Goal: Information Seeking & Learning: Learn about a topic

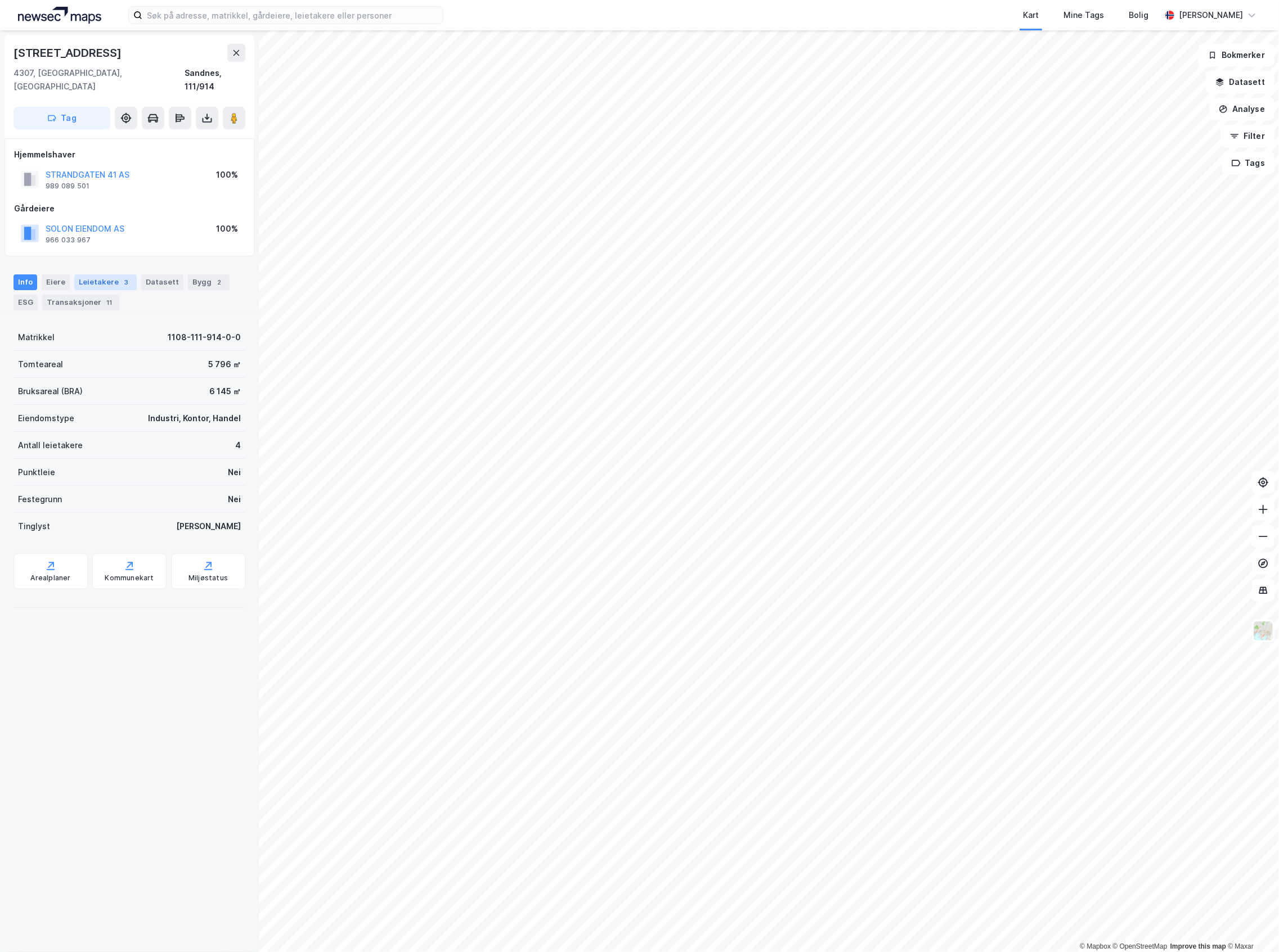
click at [97, 275] on div "Leietakere 3" at bounding box center [105, 282] width 62 height 16
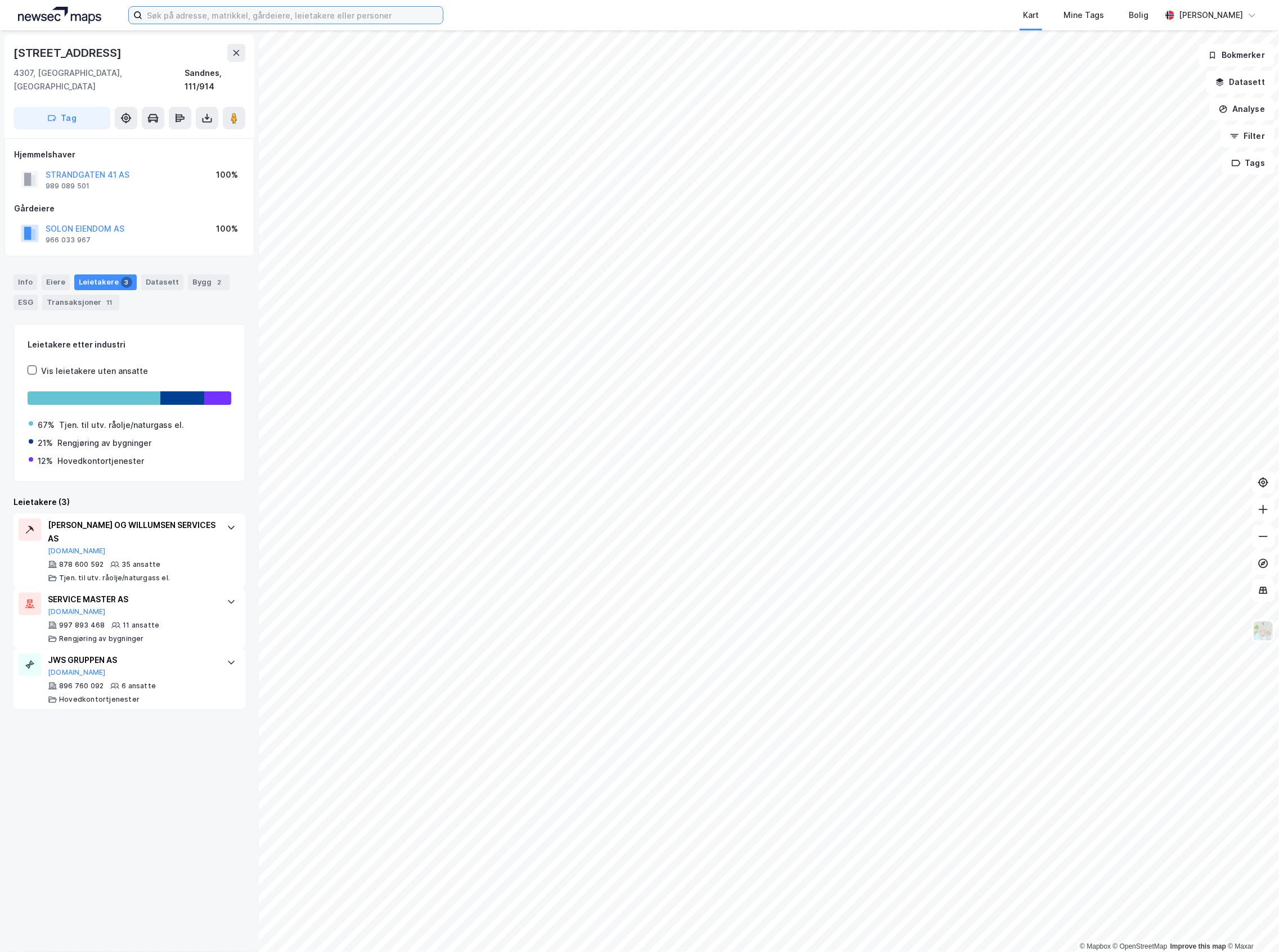
click at [295, 17] on input at bounding box center [293, 15] width 300 height 17
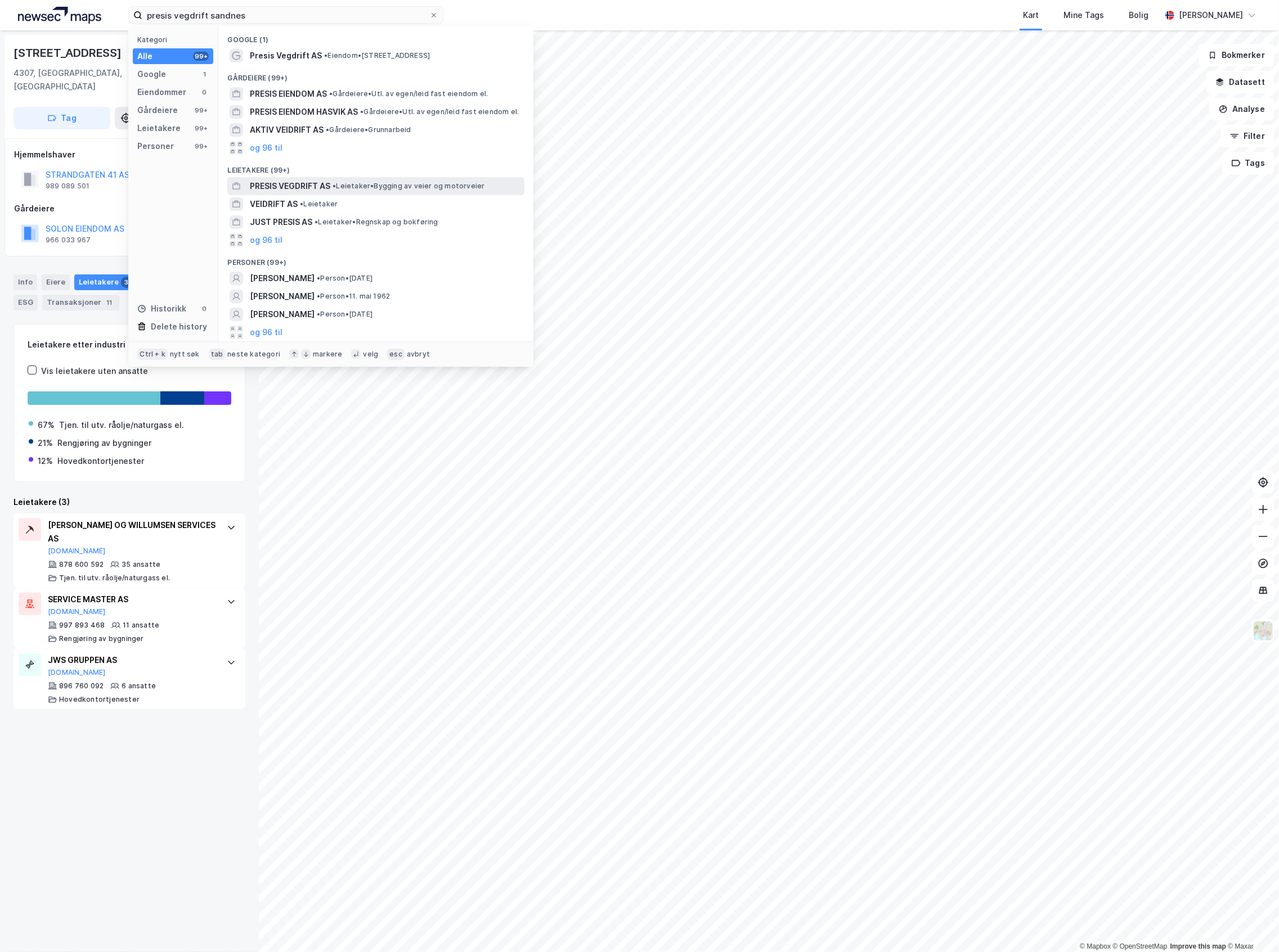
click at [329, 183] on span "PRESIS VEGDRIFT AS" at bounding box center [290, 186] width 80 height 14
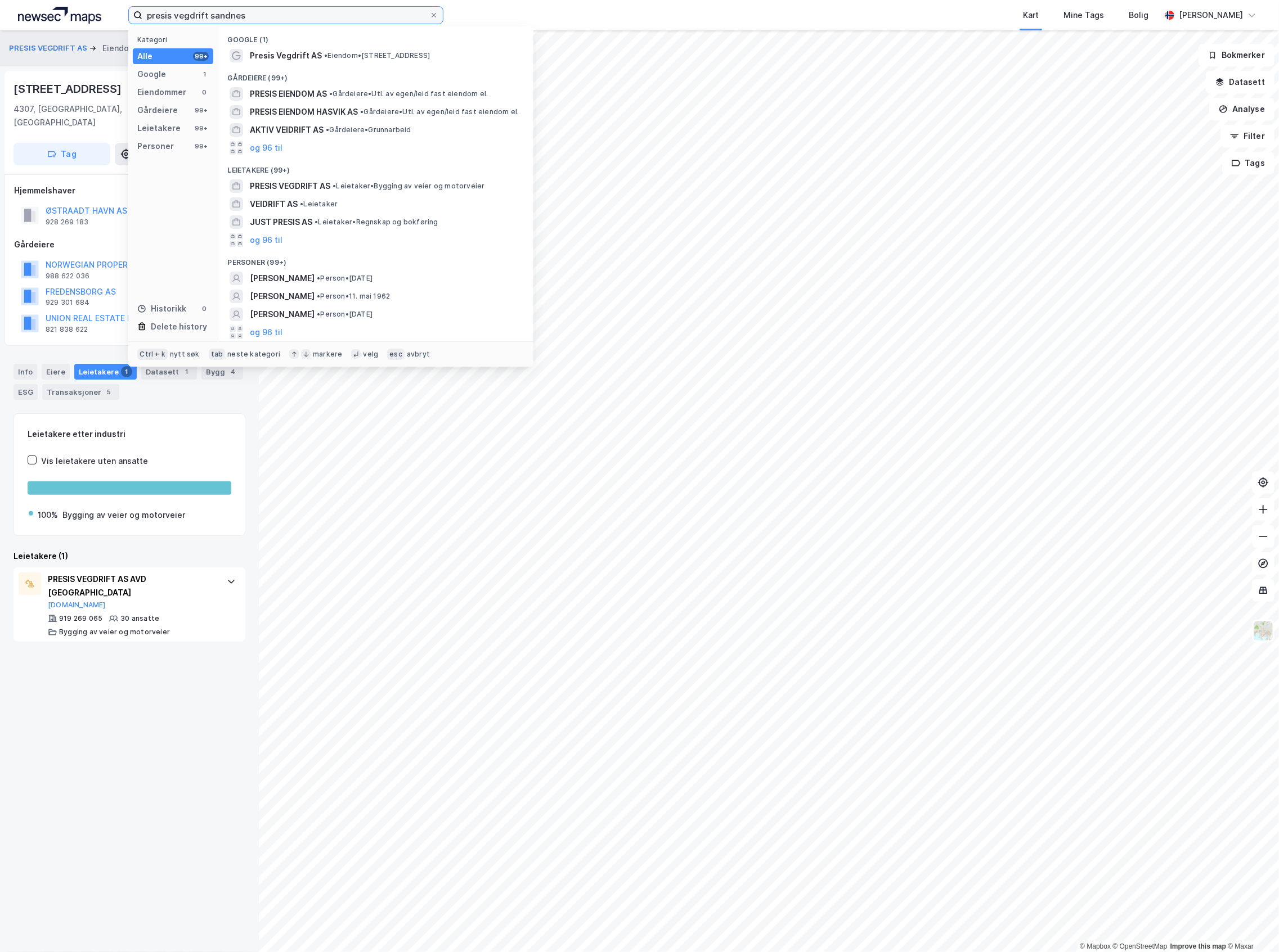
drag, startPoint x: 338, startPoint y: 18, endPoint x: 104, endPoint y: 53, distance: 236.6
click at [105, 53] on div "presis vegdrift sandnes Kategori Alle 99+ Google 1 Eiendommer 0 Gårdeiere 99+ L…" at bounding box center [640, 476] width 1279 height 952
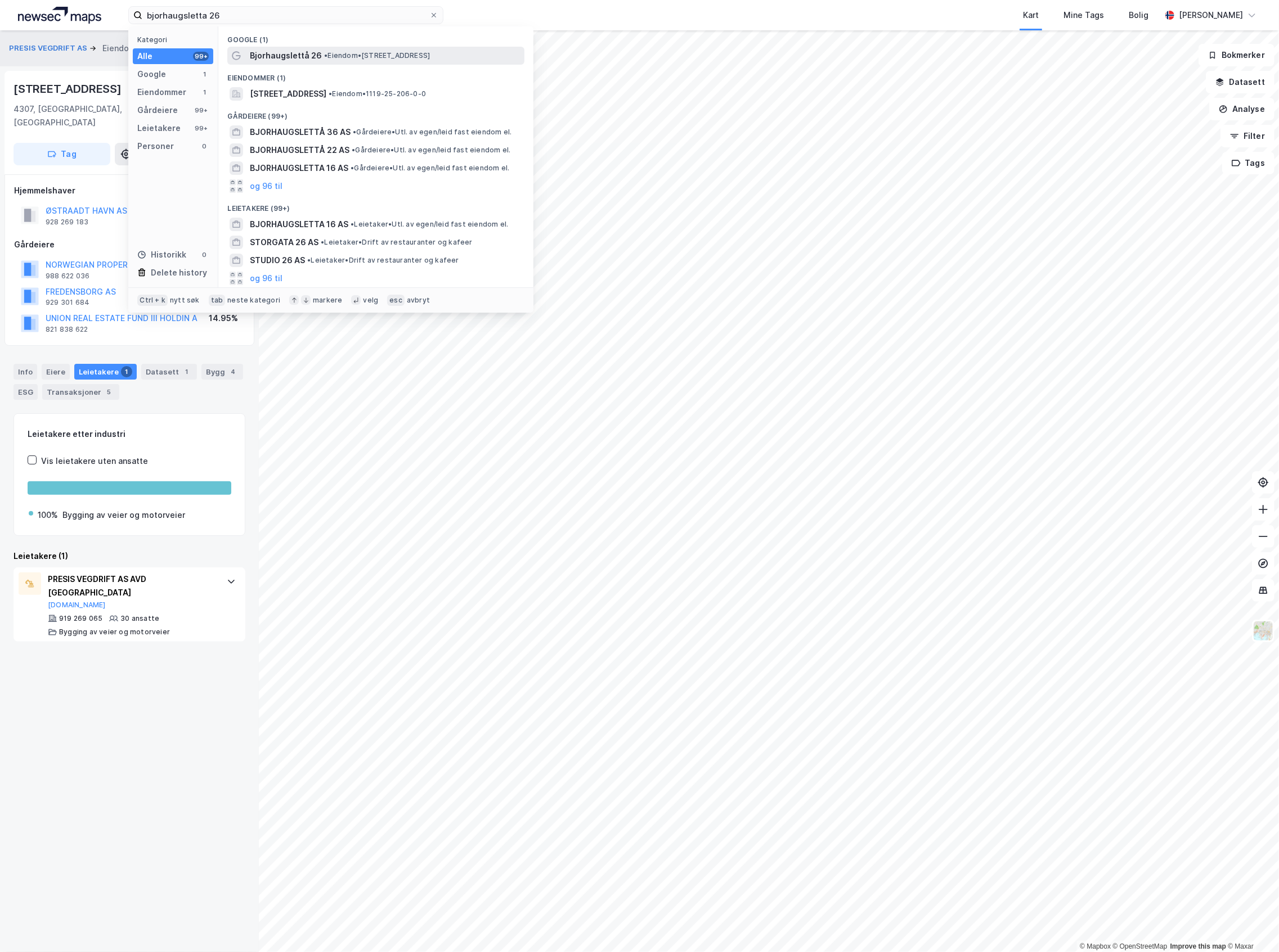
click at [388, 52] on span "• Eiendom • [STREET_ADDRESS]" at bounding box center [377, 55] width 106 height 9
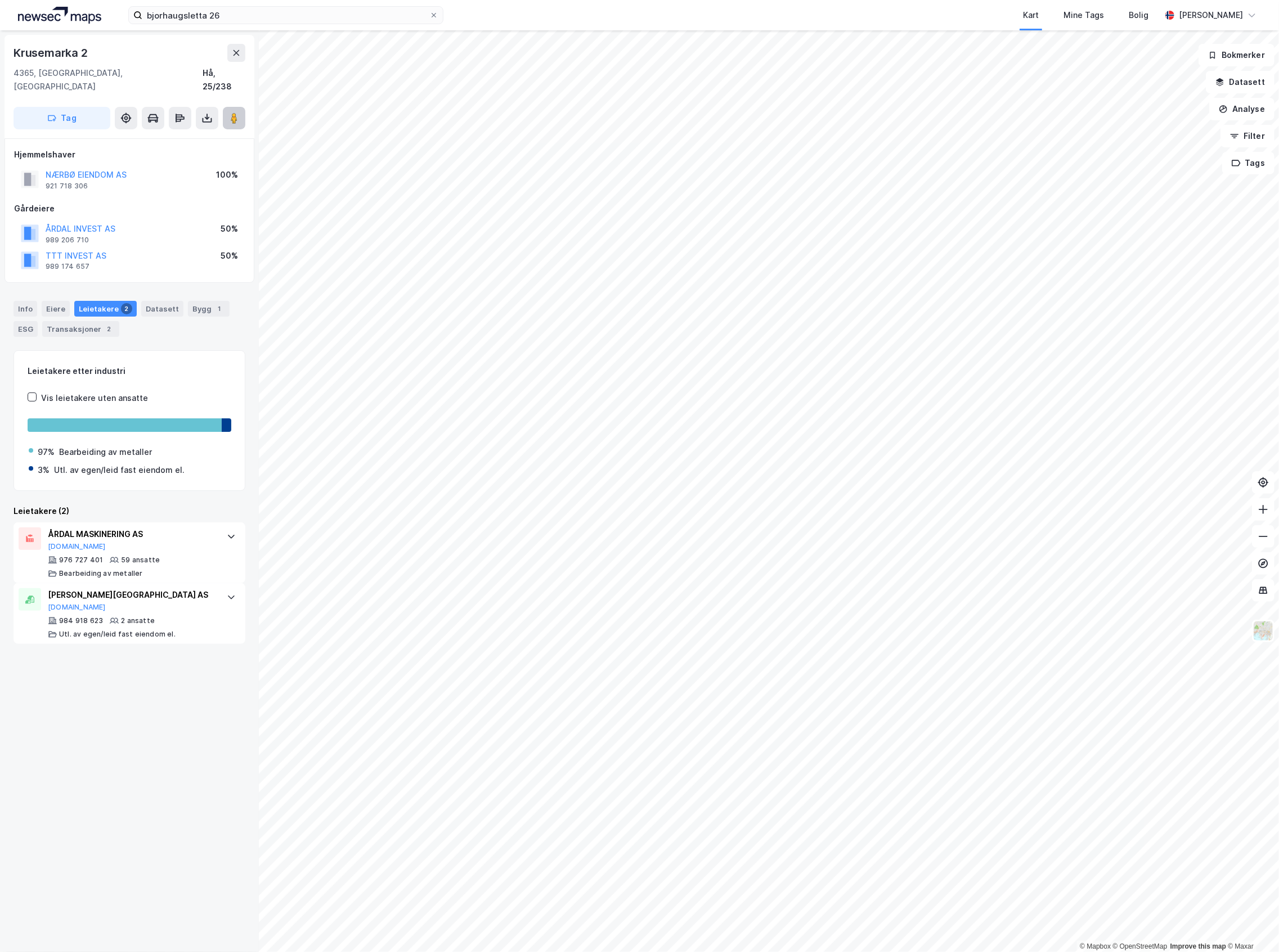
click at [230, 113] on image at bounding box center [234, 118] width 7 height 11
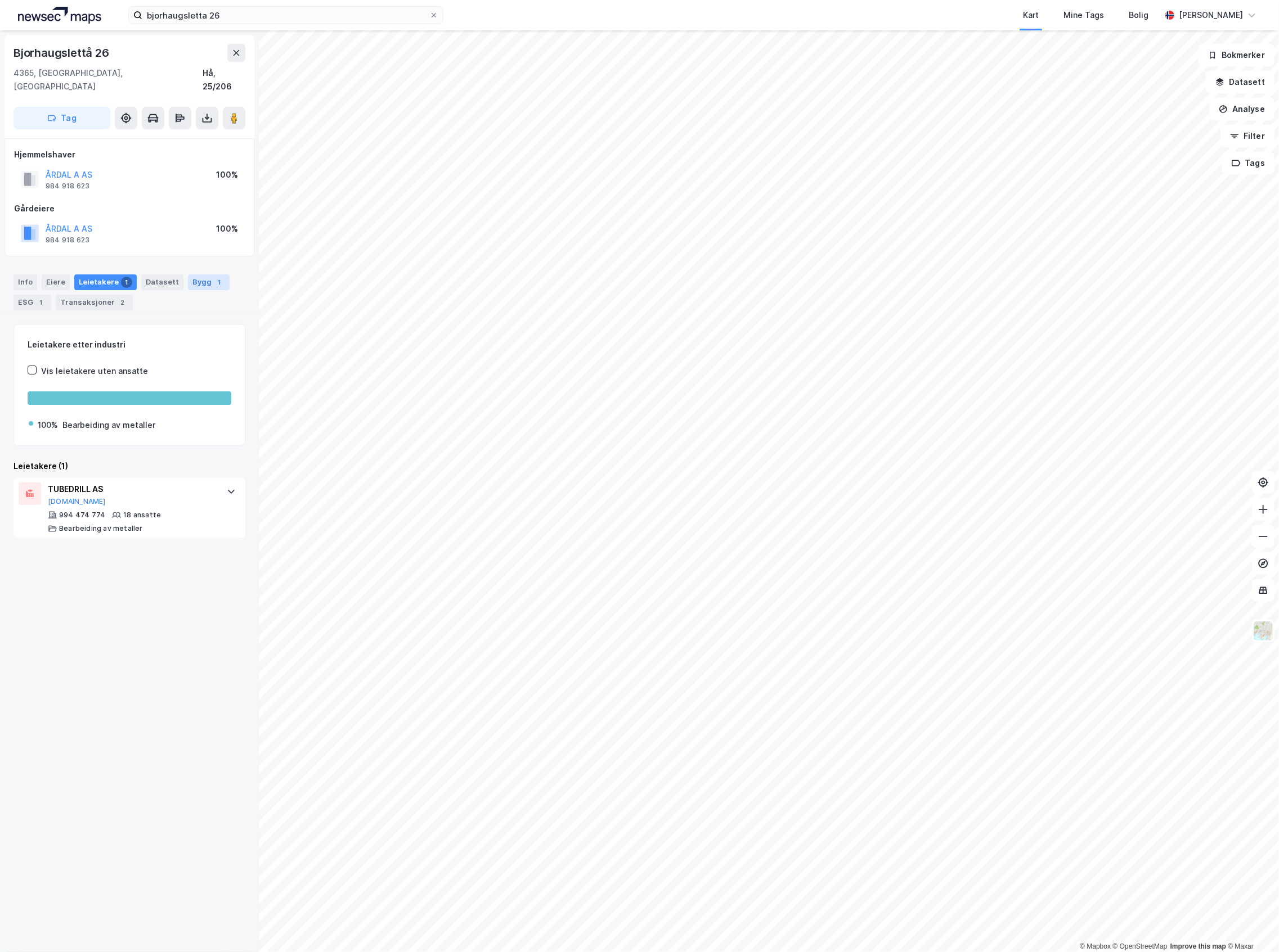
click at [203, 275] on div "Bygg 1" at bounding box center [209, 282] width 42 height 16
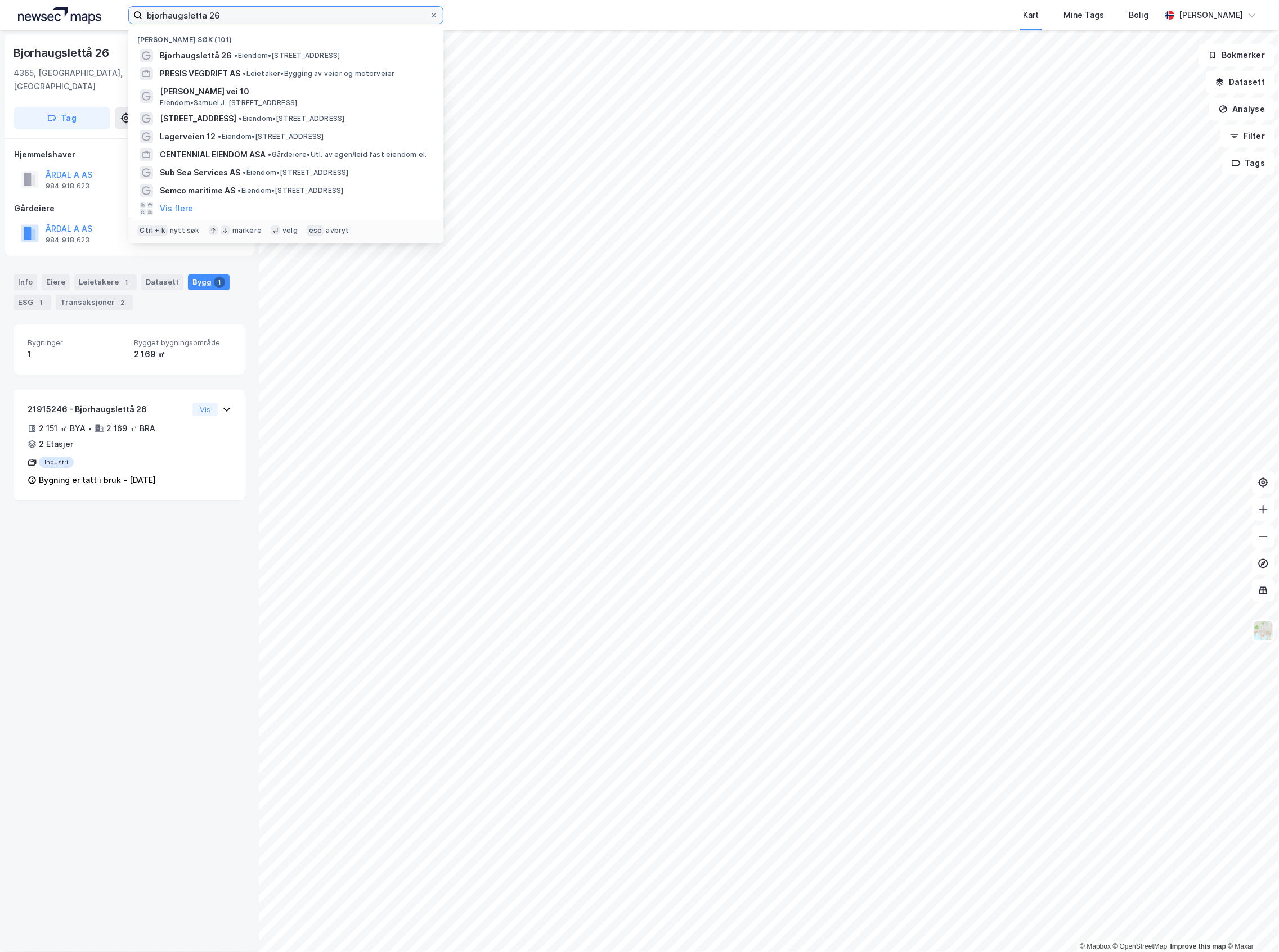
drag, startPoint x: 399, startPoint y: 10, endPoint x: 65, endPoint y: 19, distance: 334.1
click at [65, 19] on div "bjorhaugsletta 26 Nylige søk (101) Bjorhaugslettå 26 • Eiendom • [STREET_ADDRES…" at bounding box center [640, 15] width 1279 height 30
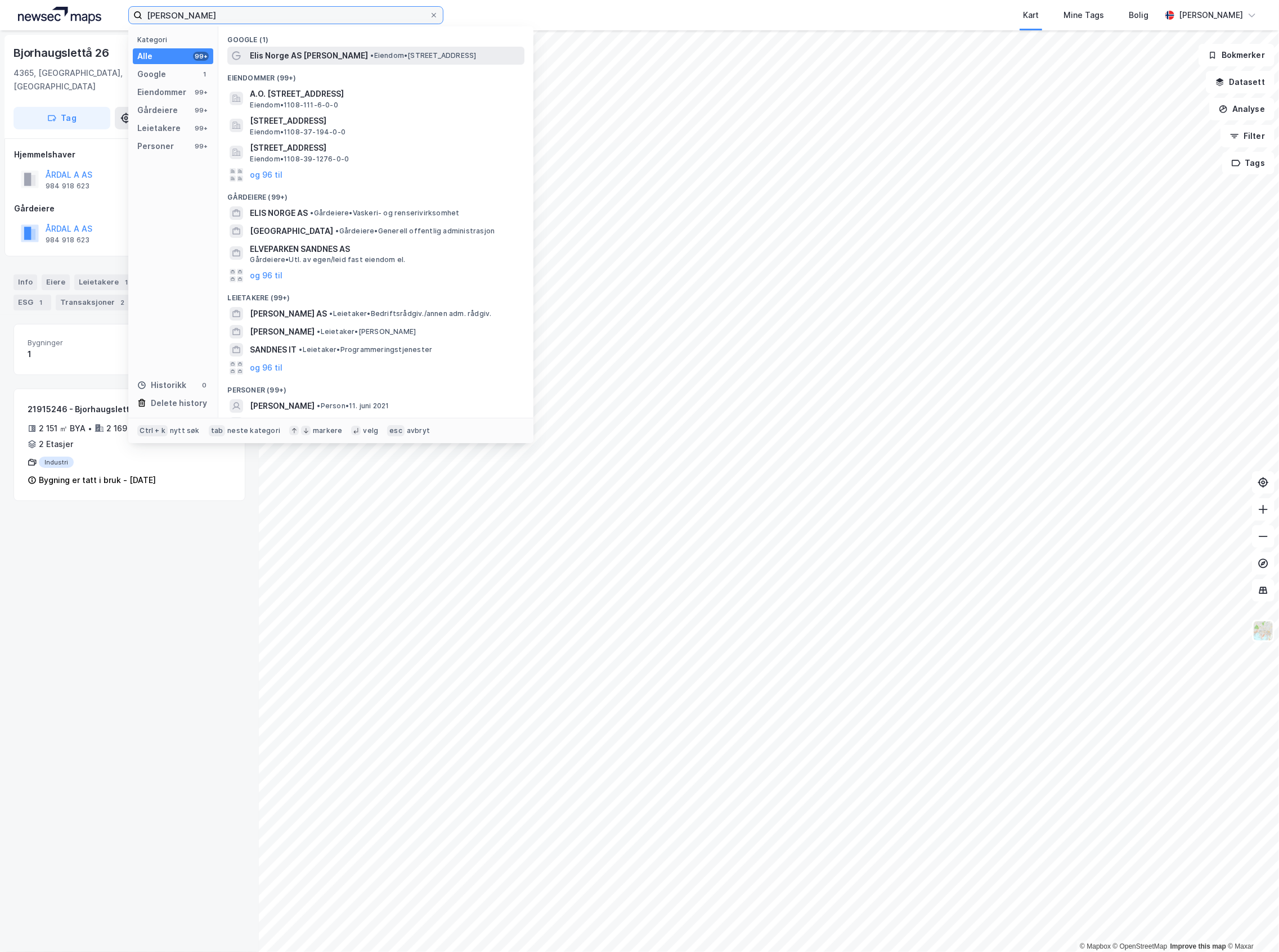
type input "[PERSON_NAME]"
click at [379, 59] on span "• Eiendom • [STREET_ADDRESS]" at bounding box center [423, 55] width 106 height 9
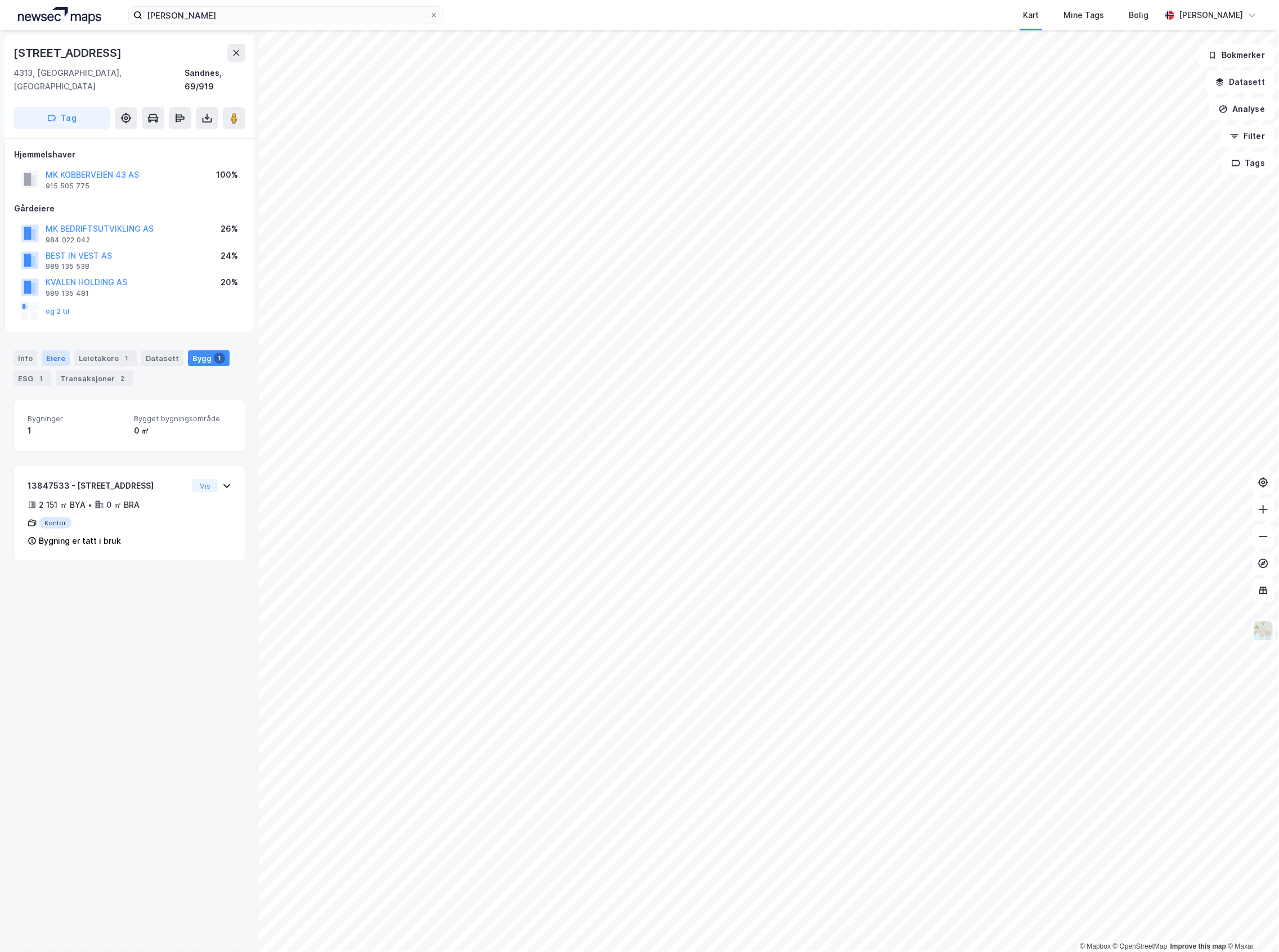
click at [52, 350] on div "Eiere" at bounding box center [55, 358] width 28 height 16
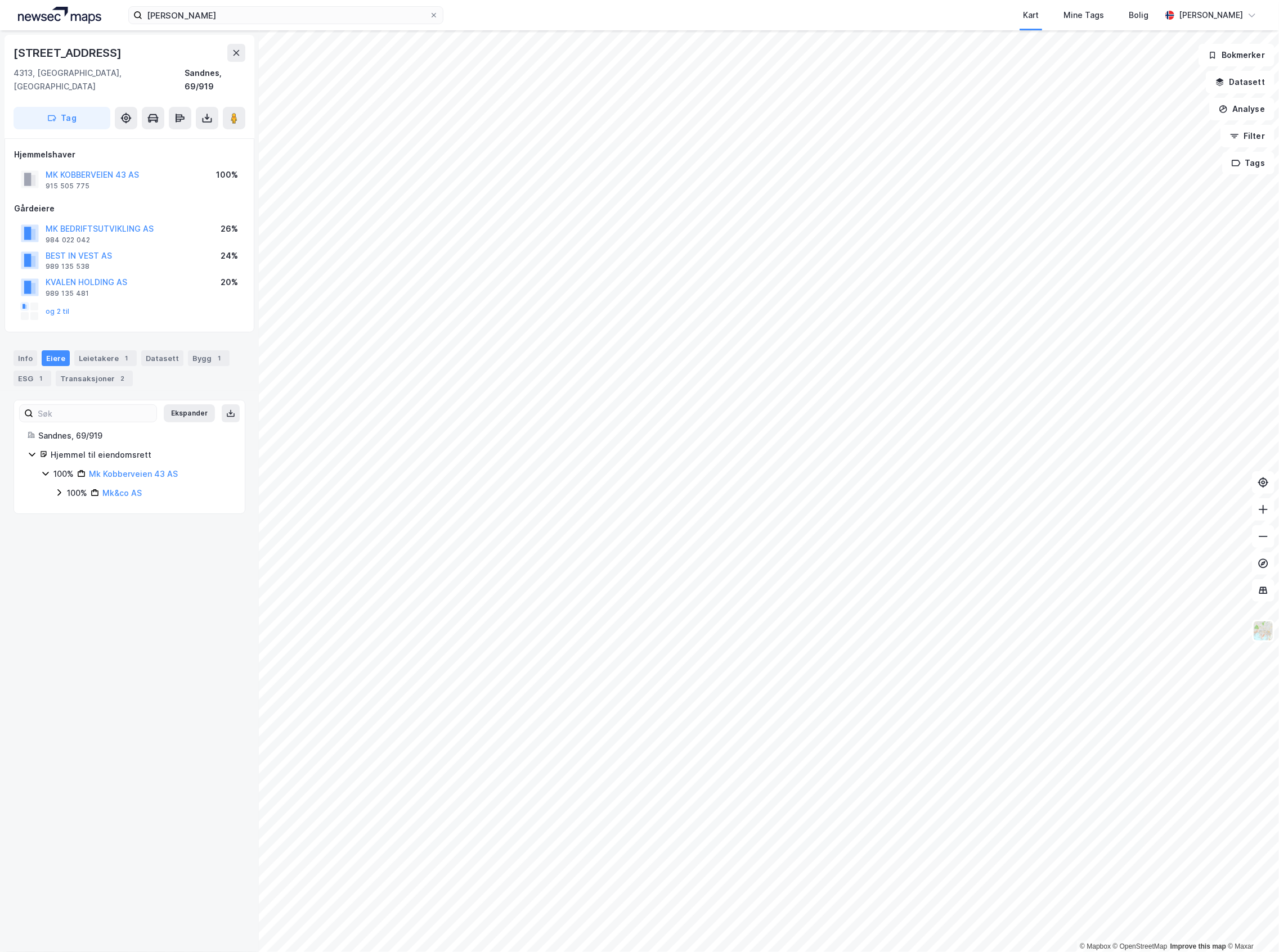
click at [61, 489] on icon at bounding box center [59, 493] width 3 height 7
click at [77, 506] on div "26% Mk Bedriftsutvikling AS" at bounding box center [149, 513] width 163 height 14
click at [83, 563] on div "24%" at bounding box center [89, 570] width 17 height 14
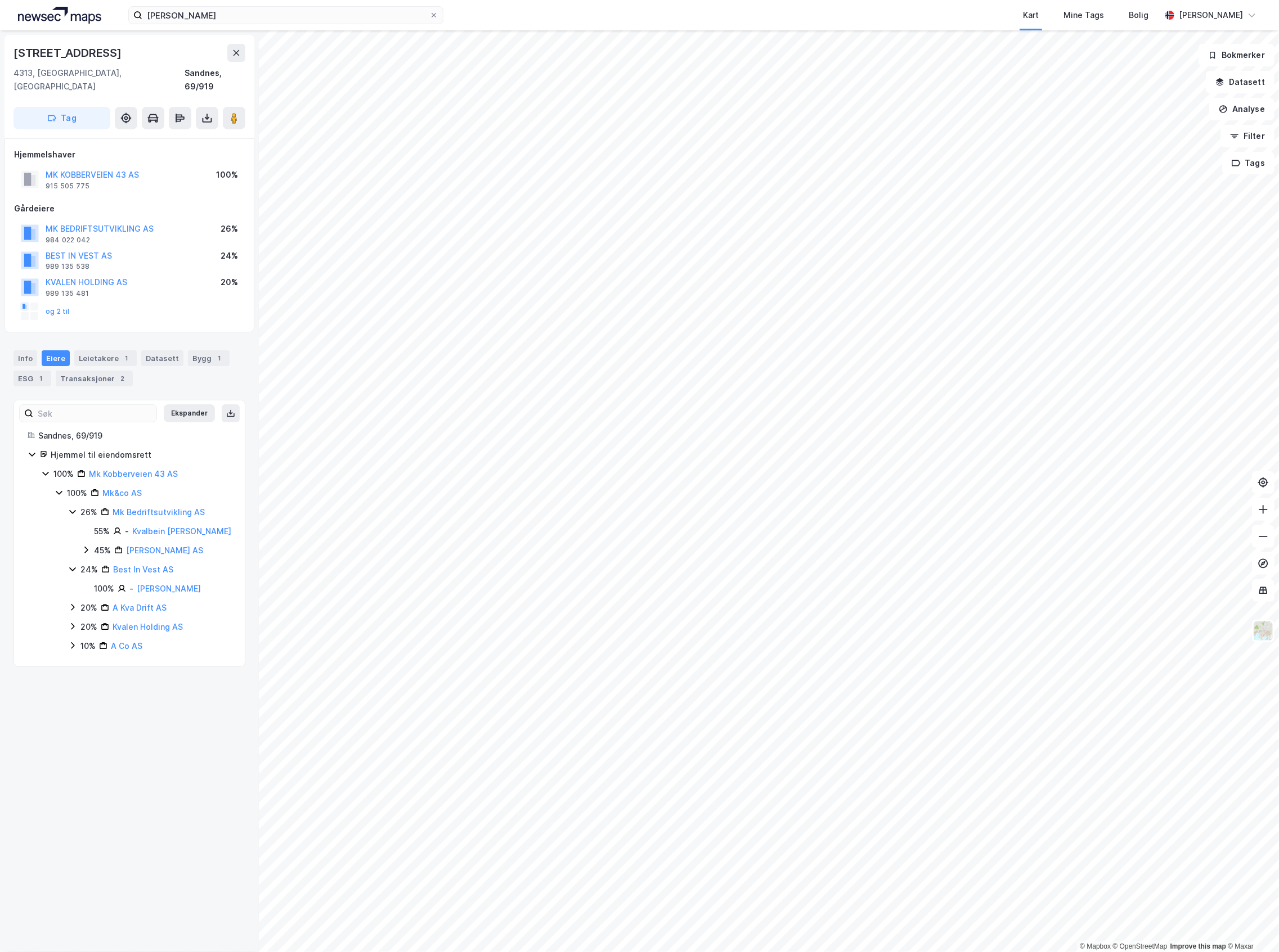
click at [81, 601] on div "20%" at bounding box center [89, 608] width 17 height 14
click at [88, 653] on div "20%" at bounding box center [89, 660] width 17 height 14
click at [88, 690] on div "10%" at bounding box center [88, 697] width 15 height 14
drag, startPoint x: 149, startPoint y: 161, endPoint x: 48, endPoint y: 162, distance: 101.0
click at [48, 166] on div "MK [STREET_ADDRESS] AS 915 505 775 100%" at bounding box center [129, 179] width 230 height 27
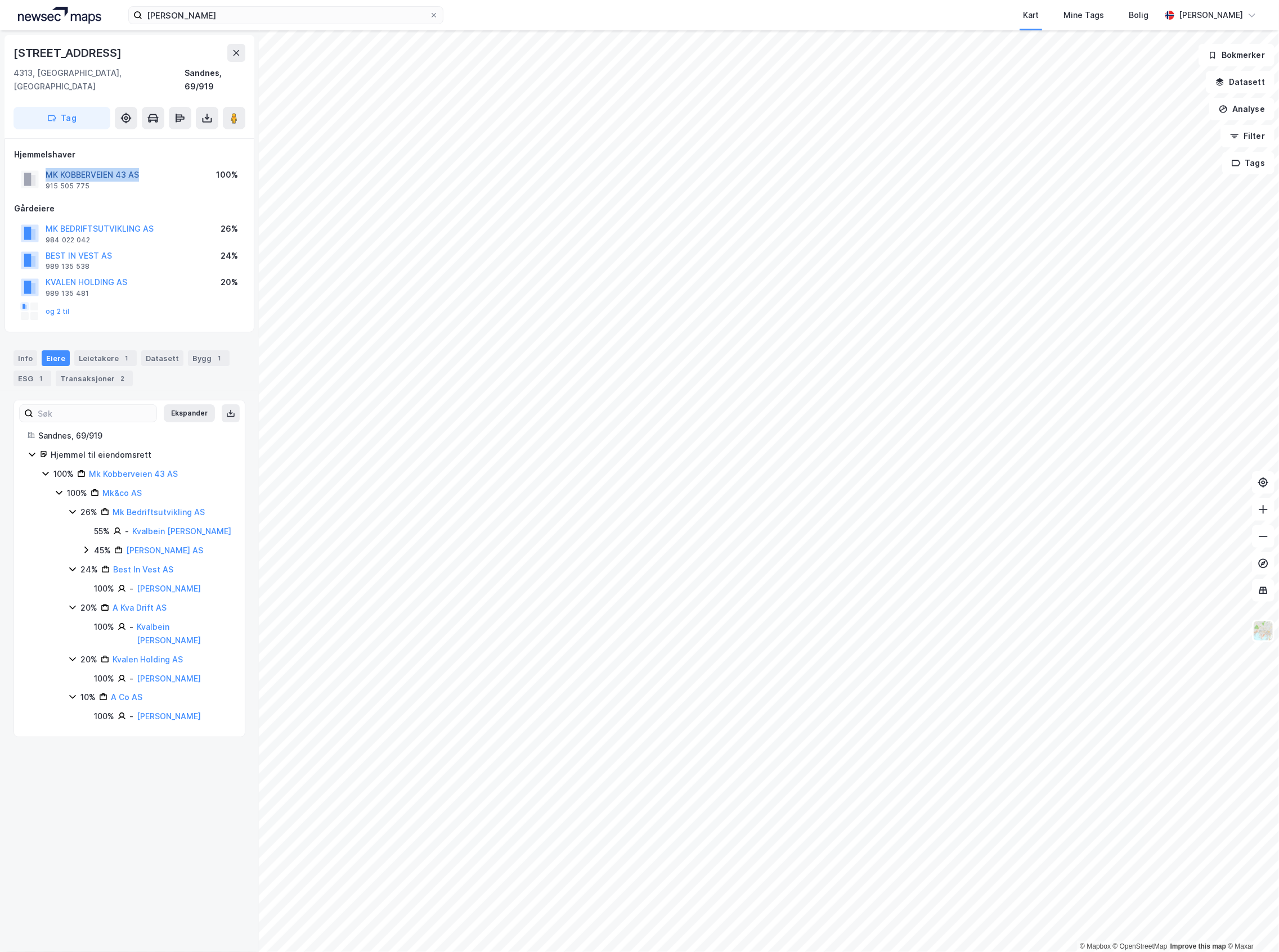
copy button "MK KOBBERVEIEN 43 AS"
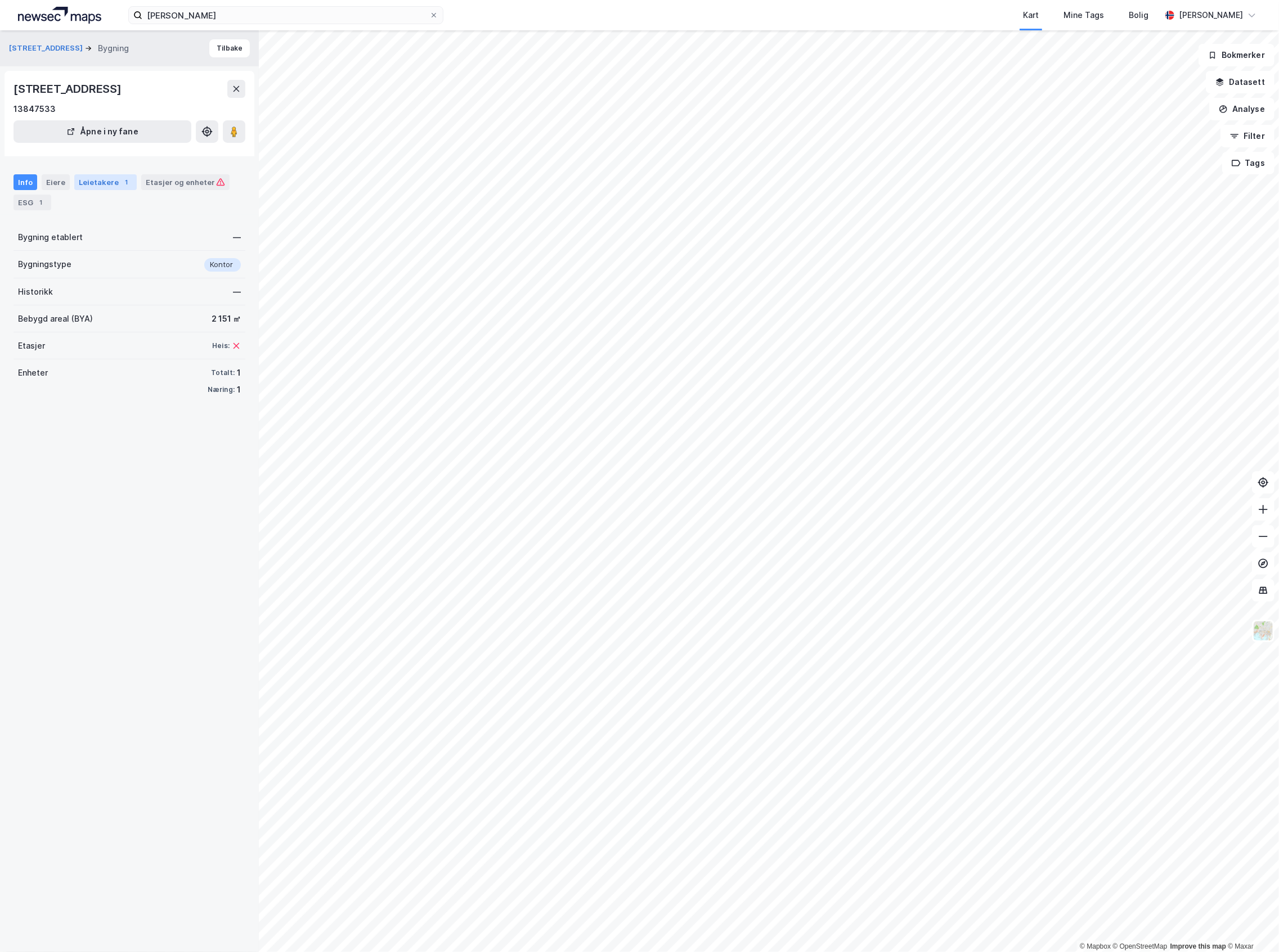
click at [121, 183] on div "1" at bounding box center [127, 182] width 11 height 11
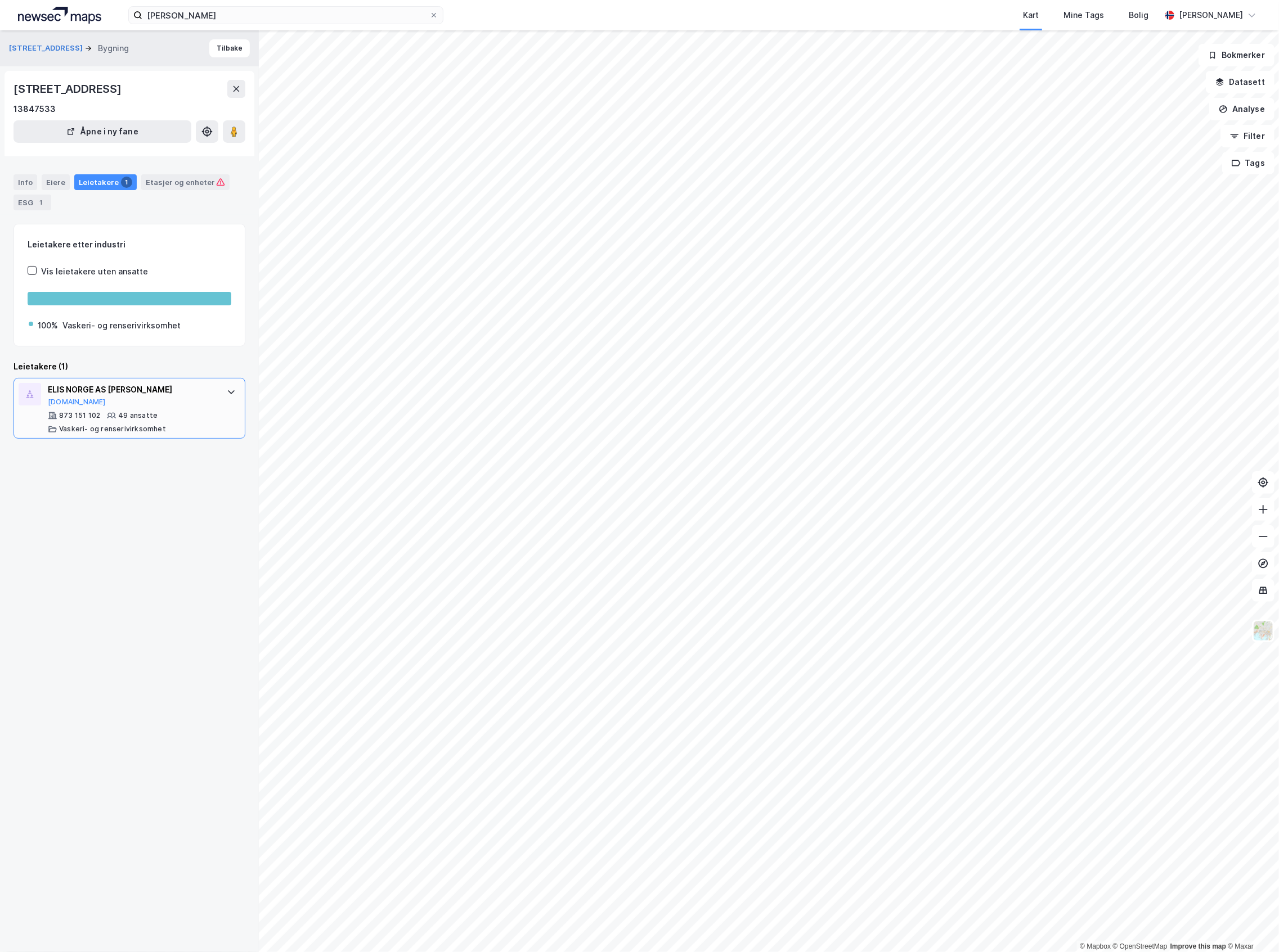
click at [83, 396] on div "ELIS NORGE AS [PERSON_NAME]" at bounding box center [131, 390] width 167 height 14
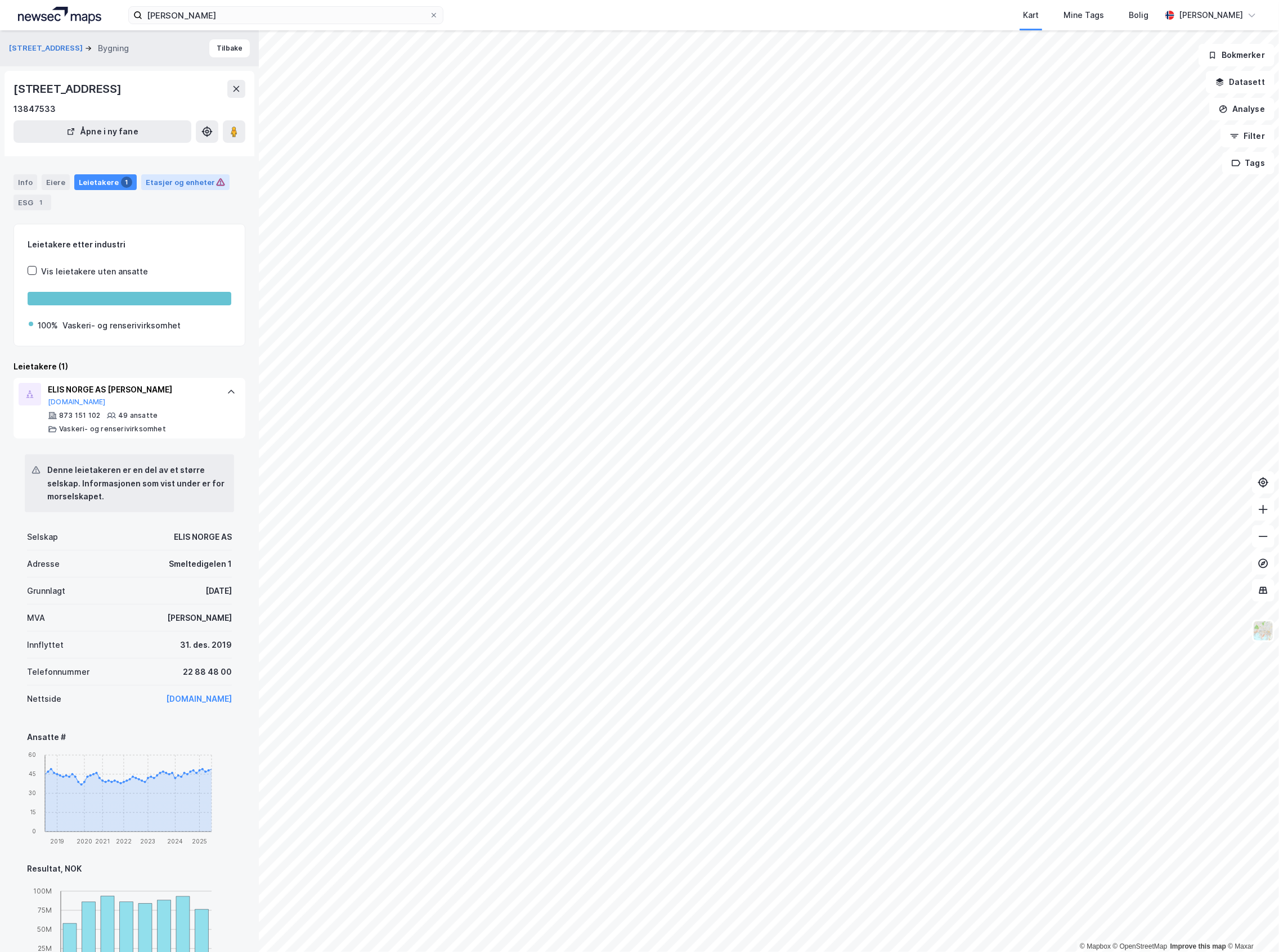
click at [185, 185] on div "Etasjer og enheter" at bounding box center [185, 182] width 80 height 10
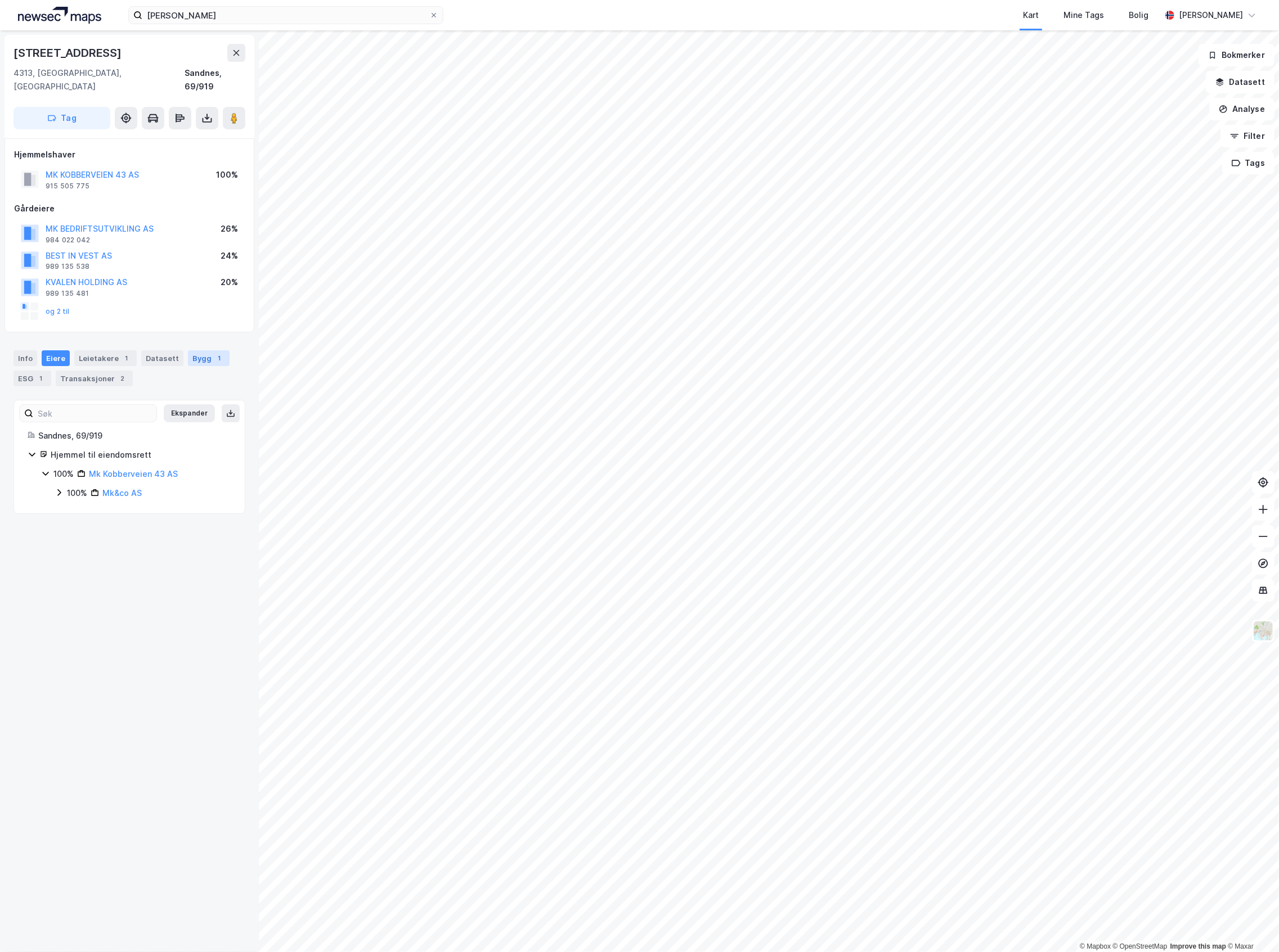
click at [196, 350] on div "Bygg 1" at bounding box center [209, 358] width 42 height 16
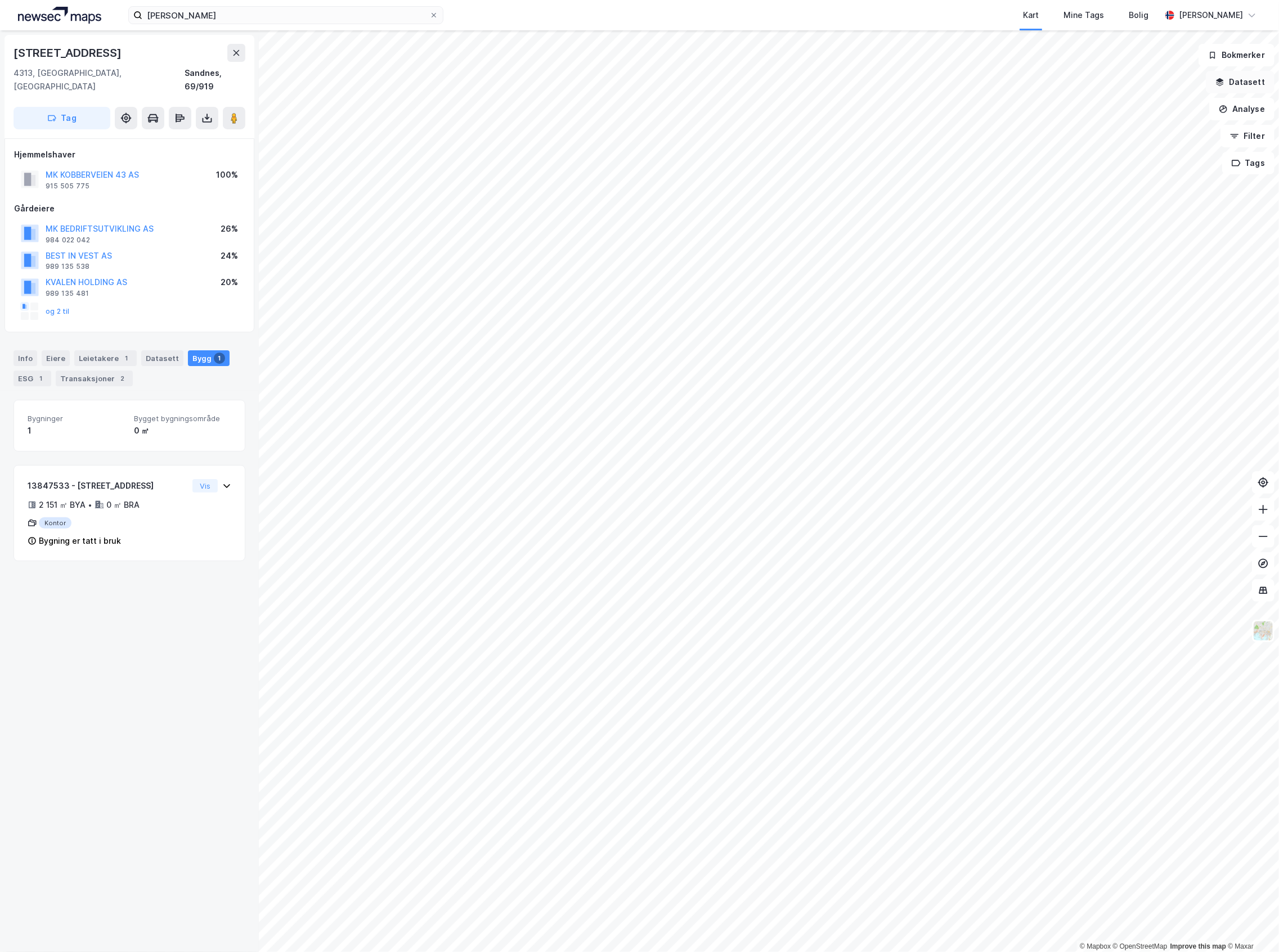
click at [1246, 89] on button "Datasett" at bounding box center [1240, 82] width 69 height 23
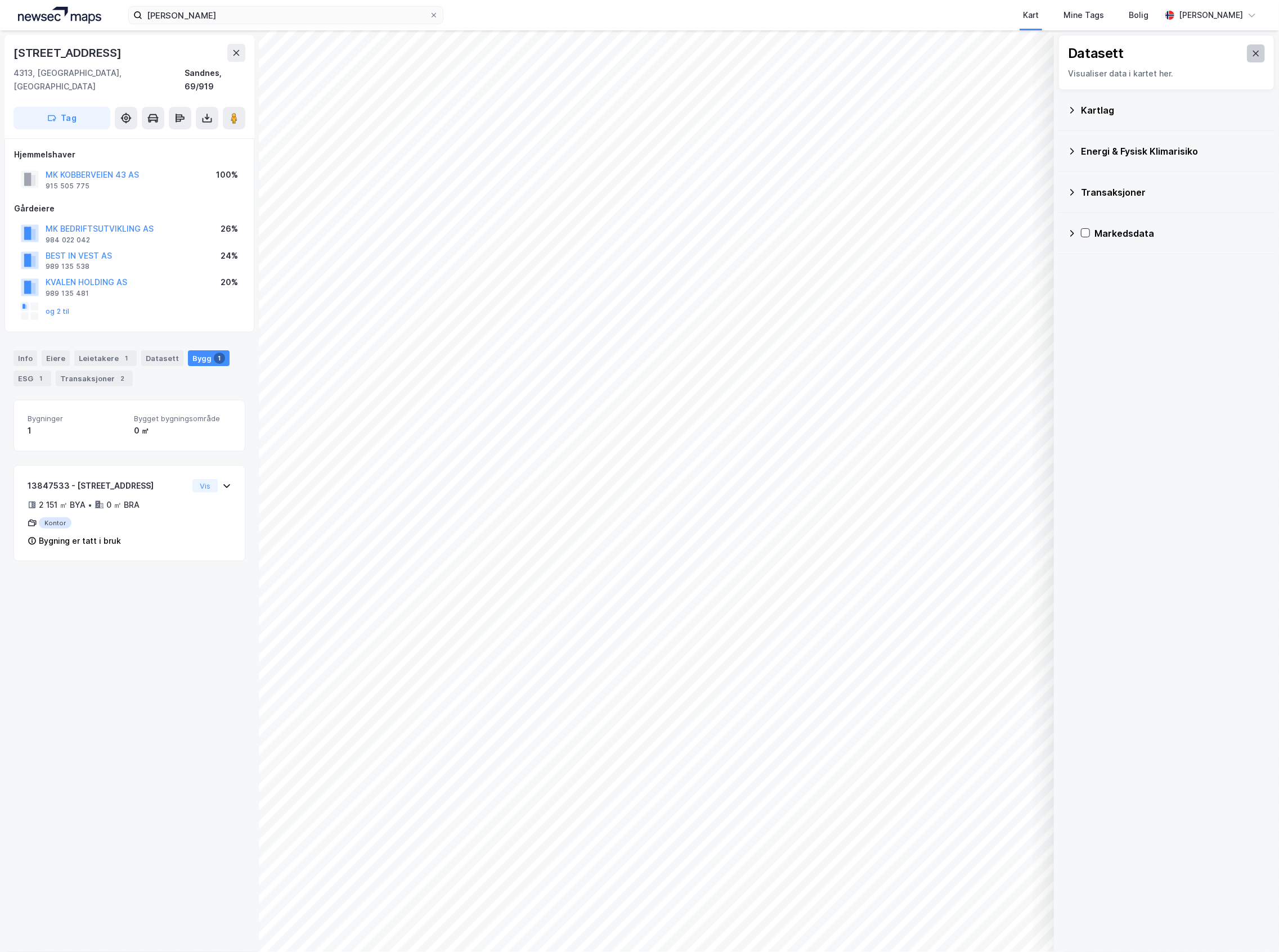
click at [1253, 55] on icon at bounding box center [1255, 53] width 6 height 6
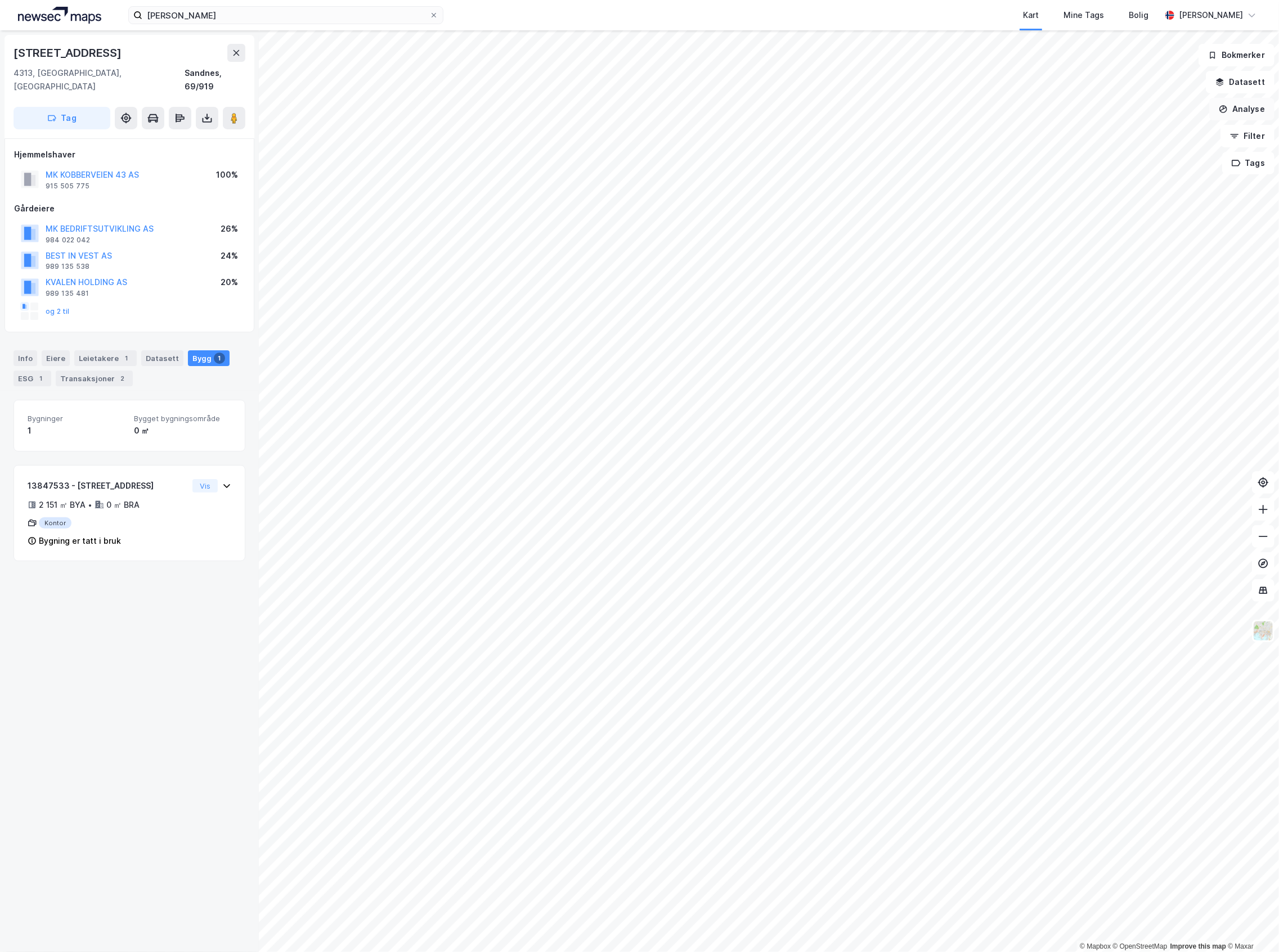
click at [1254, 113] on button "Analyse" at bounding box center [1242, 109] width 65 height 23
click at [1138, 134] on div "Tegn område" at bounding box center [1143, 133] width 98 height 10
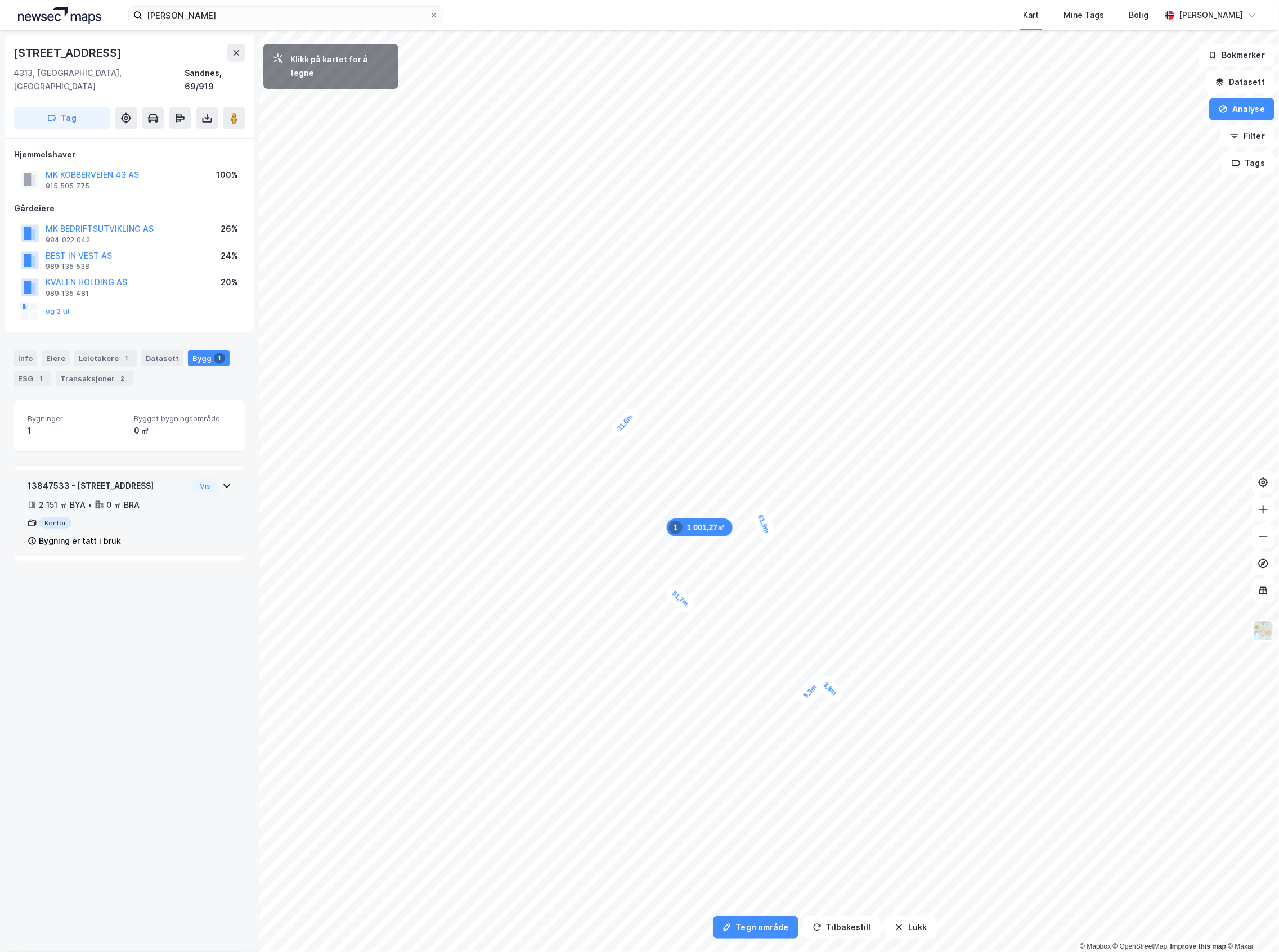
click at [840, 697] on div "3,8m" at bounding box center [830, 689] width 32 height 32
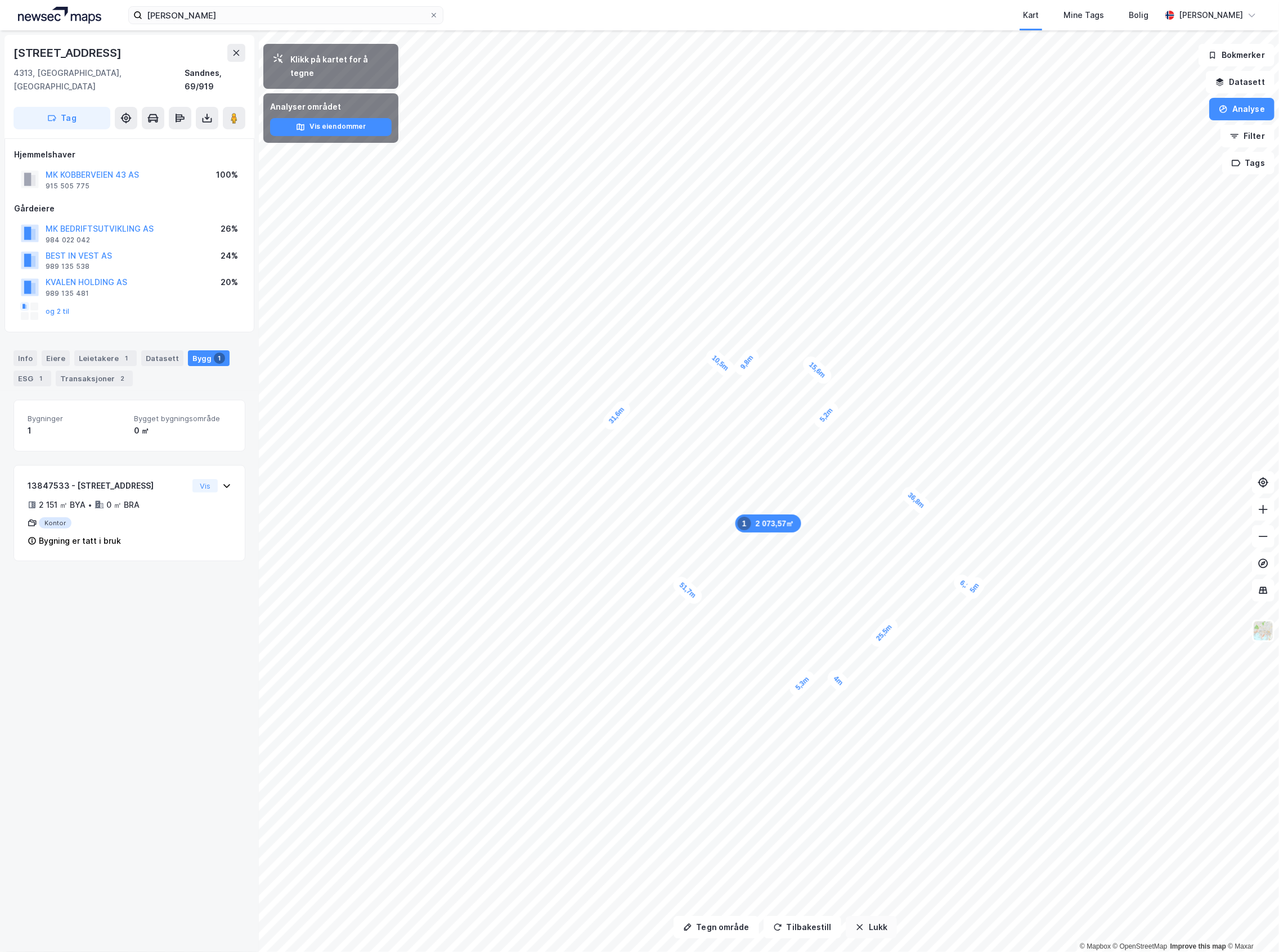
click at [876, 933] on button "Lukk" at bounding box center [871, 927] width 51 height 23
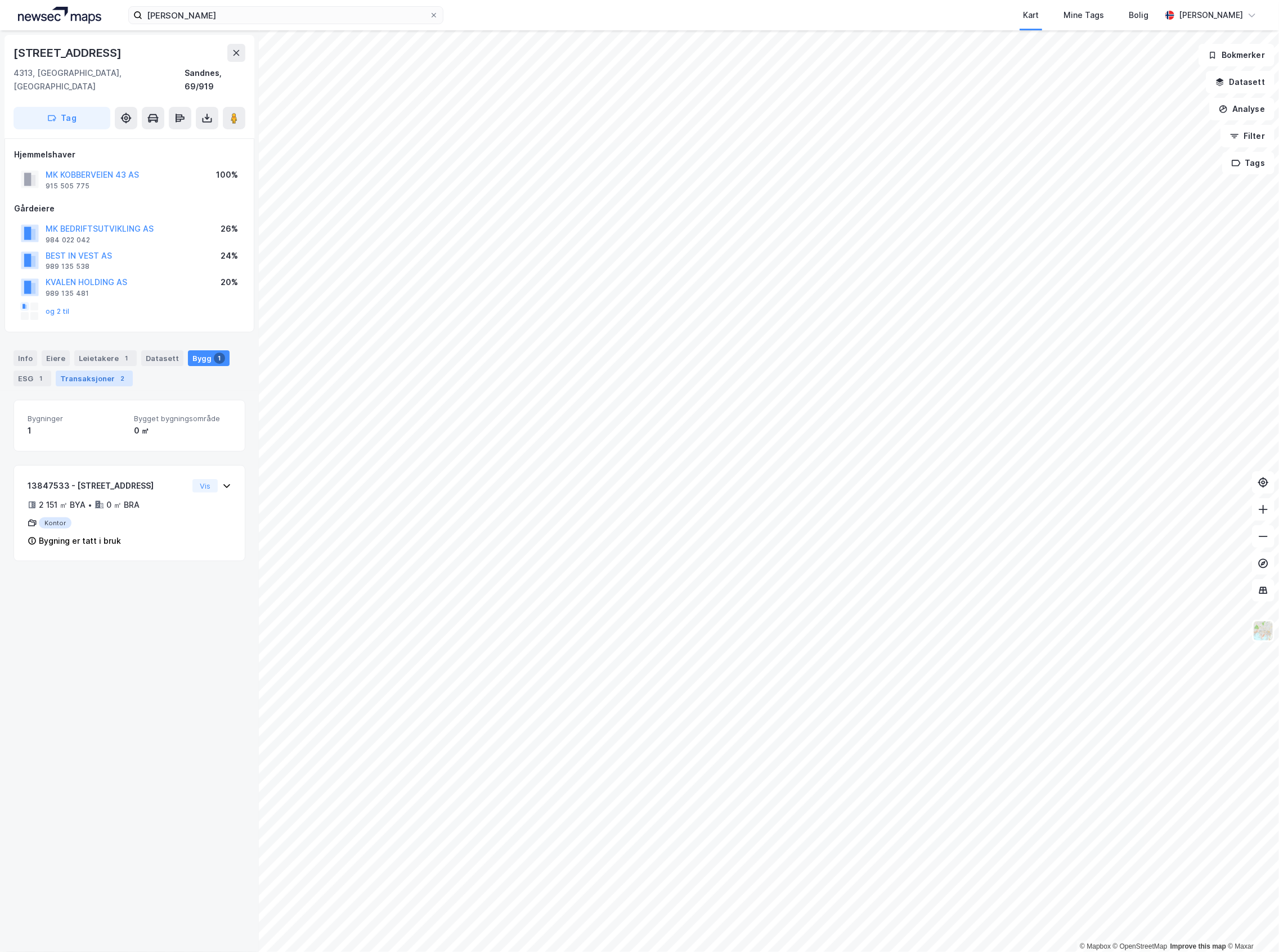
click at [93, 372] on div "Transaksjoner 2" at bounding box center [93, 378] width 77 height 16
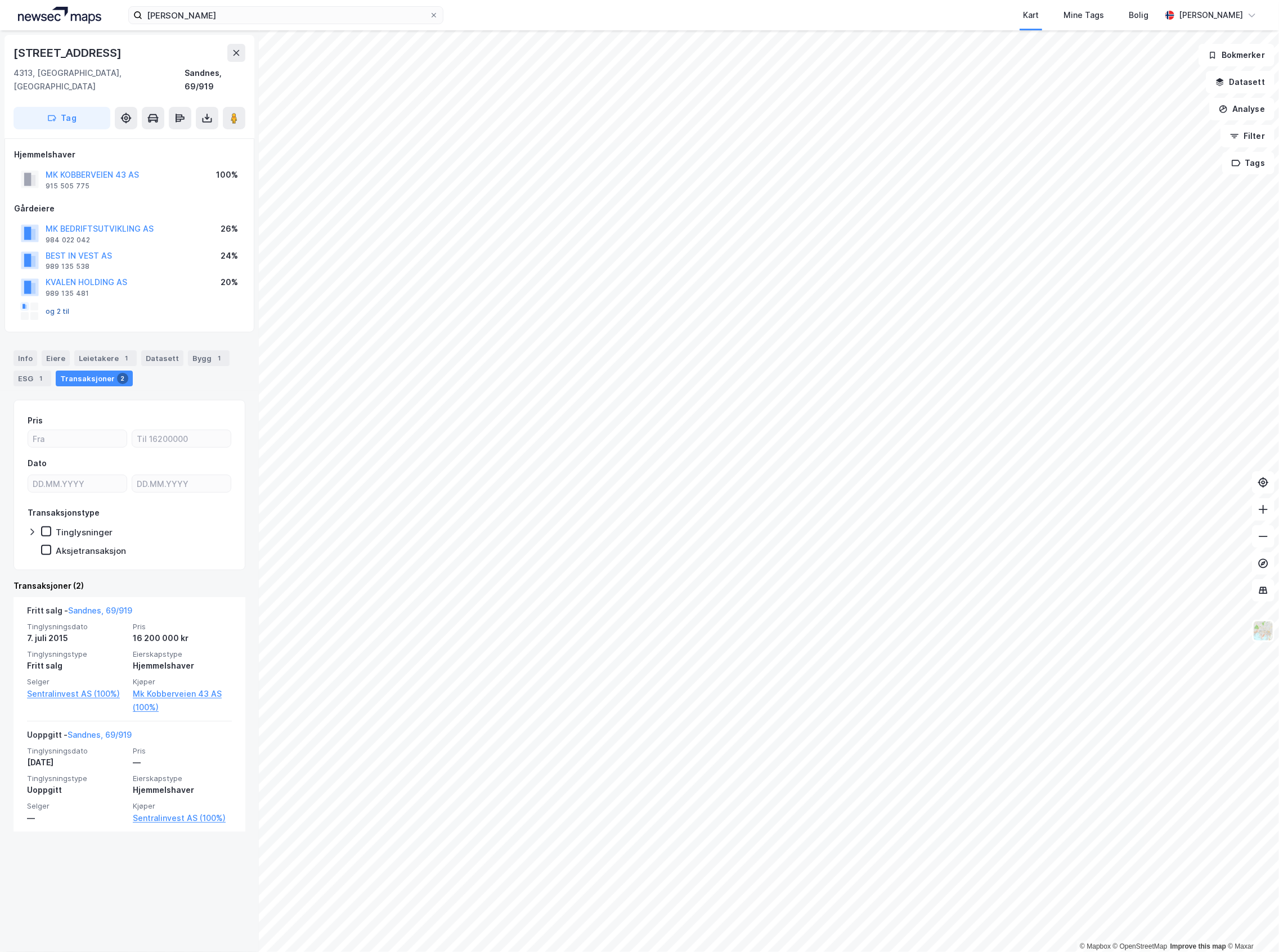
click at [0, 0] on button "og 2 til" at bounding box center [0, 0] width 0 height 0
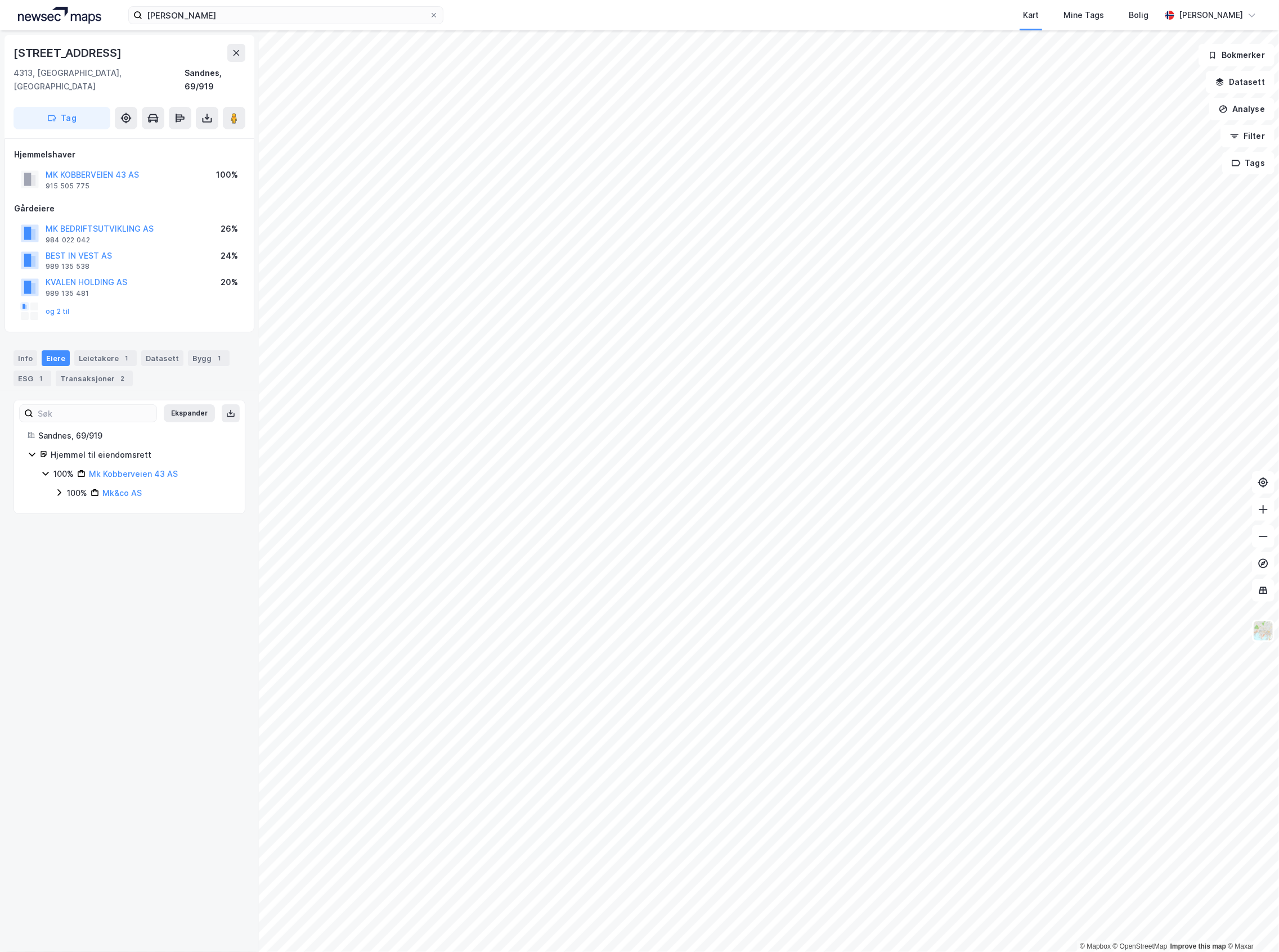
click at [78, 486] on div "100%" at bounding box center [77, 493] width 20 height 14
click at [82, 582] on div "10%" at bounding box center [88, 589] width 15 height 14
drag, startPoint x: 147, startPoint y: 577, endPoint x: 111, endPoint y: 583, distance: 36.5
click at [111, 583] on div "10% A Co AS" at bounding box center [156, 589] width 151 height 14
copy link "A Co AS"
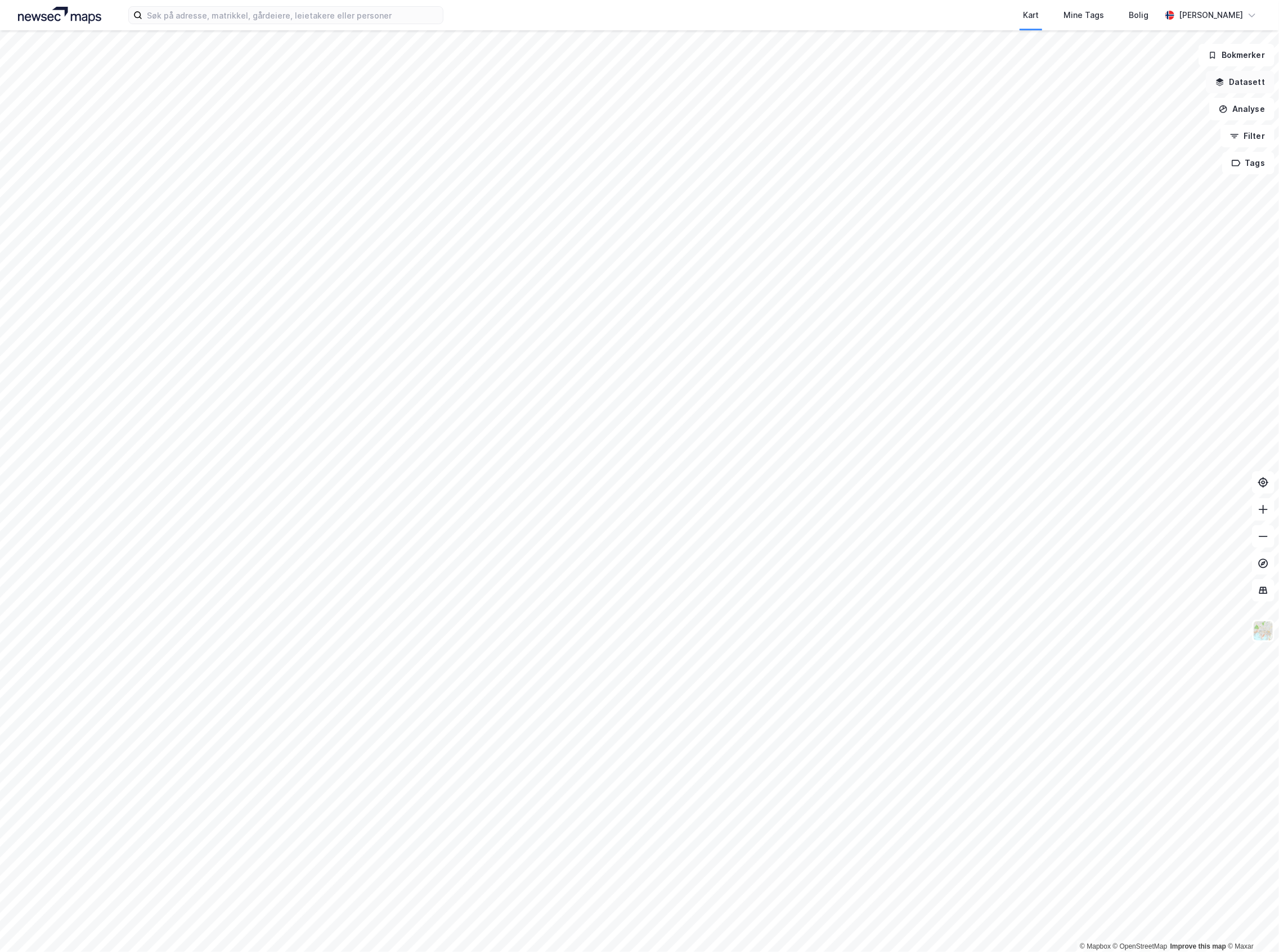
click at [1259, 86] on button "Datasett" at bounding box center [1240, 82] width 69 height 23
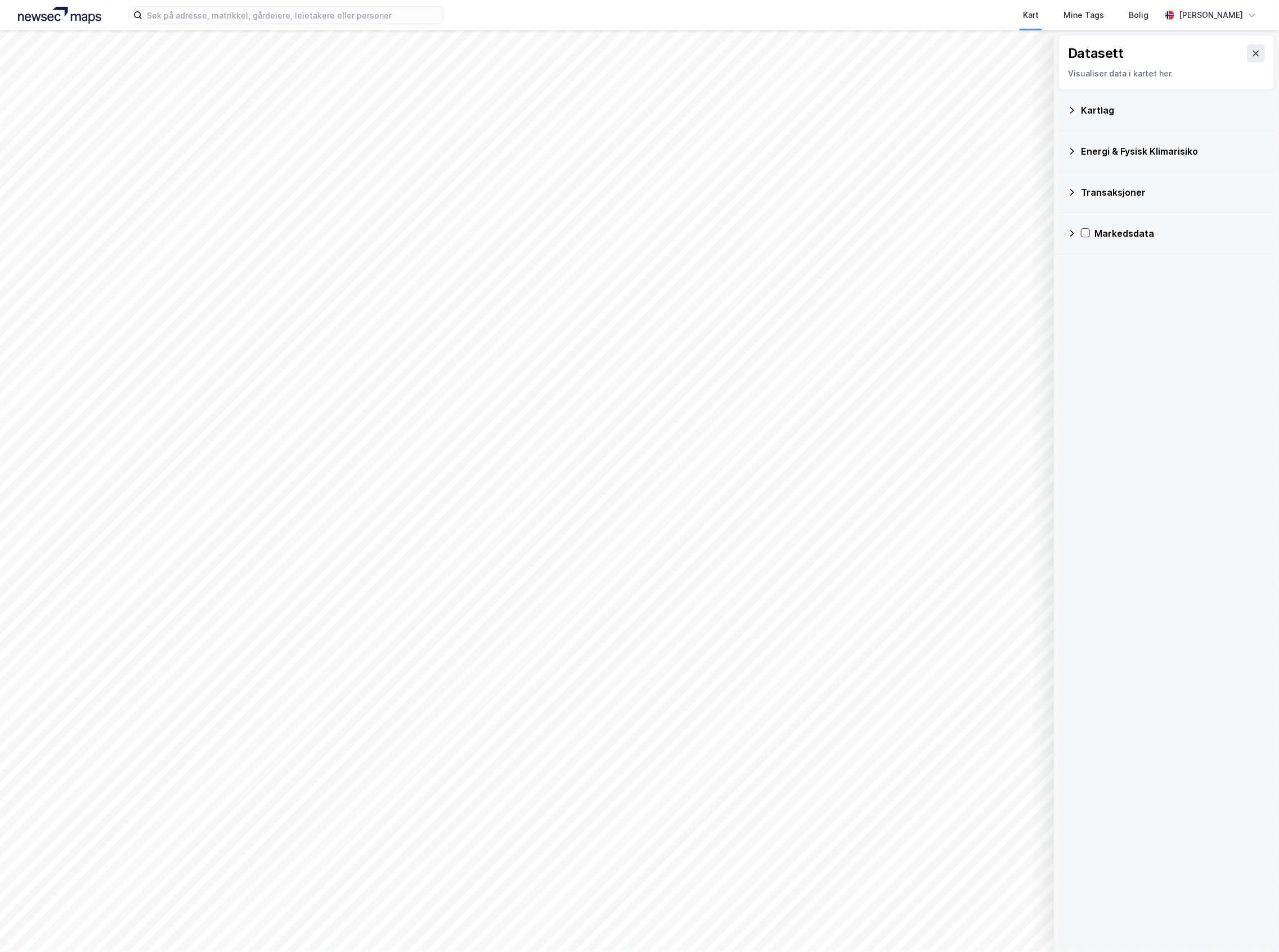
click at [1131, 122] on div "Kartlag" at bounding box center [1166, 110] width 198 height 27
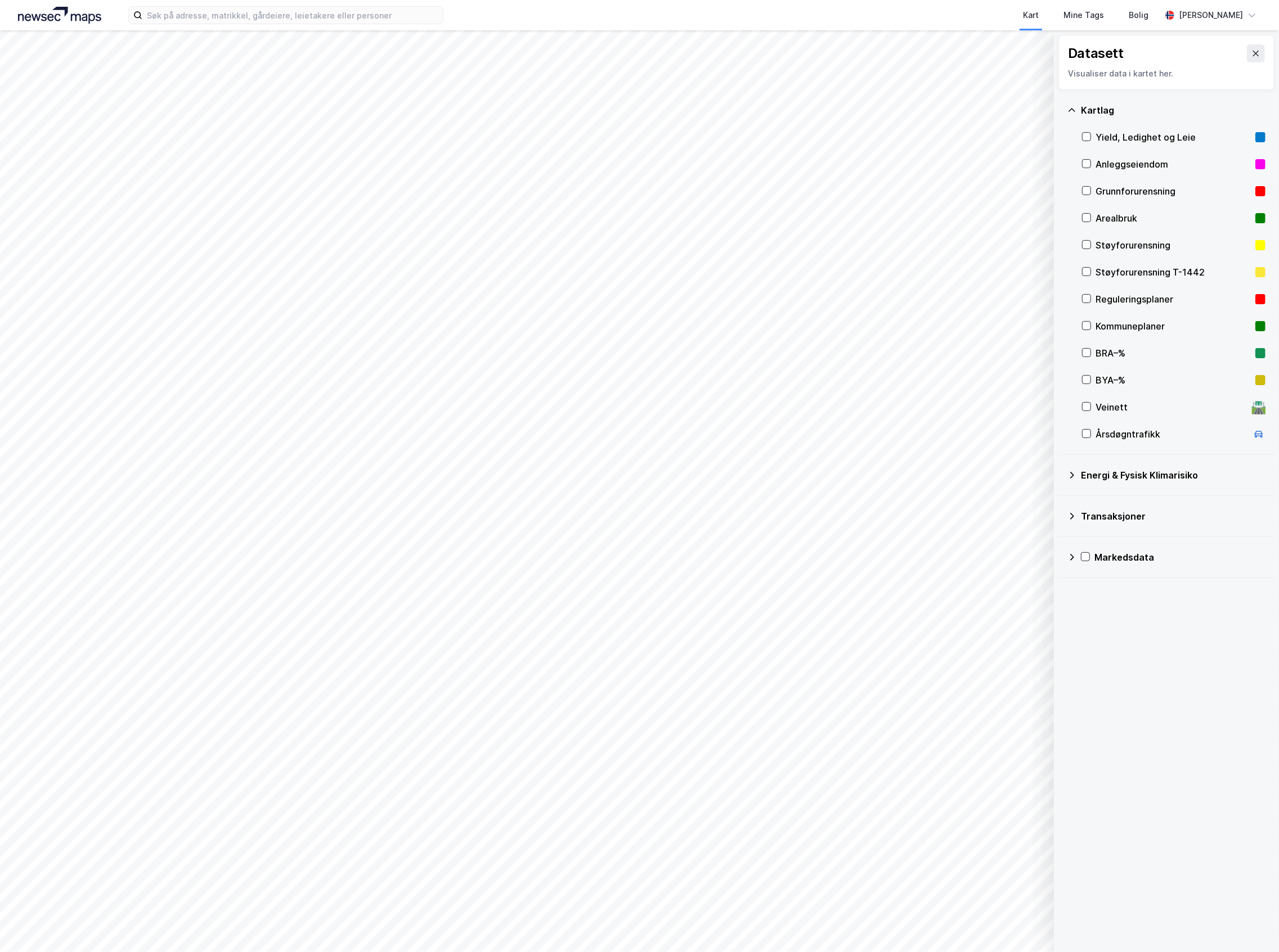
click at [1139, 295] on div "Reguleringsplaner" at bounding box center [1173, 300] width 155 height 14
click at [1138, 320] on div "Kommuneplaner" at bounding box center [1173, 327] width 155 height 14
click at [1136, 302] on div "Reguleringsplaner" at bounding box center [1173, 300] width 155 height 14
click at [1091, 329] on div "Kommuneplaner" at bounding box center [1173, 326] width 183 height 27
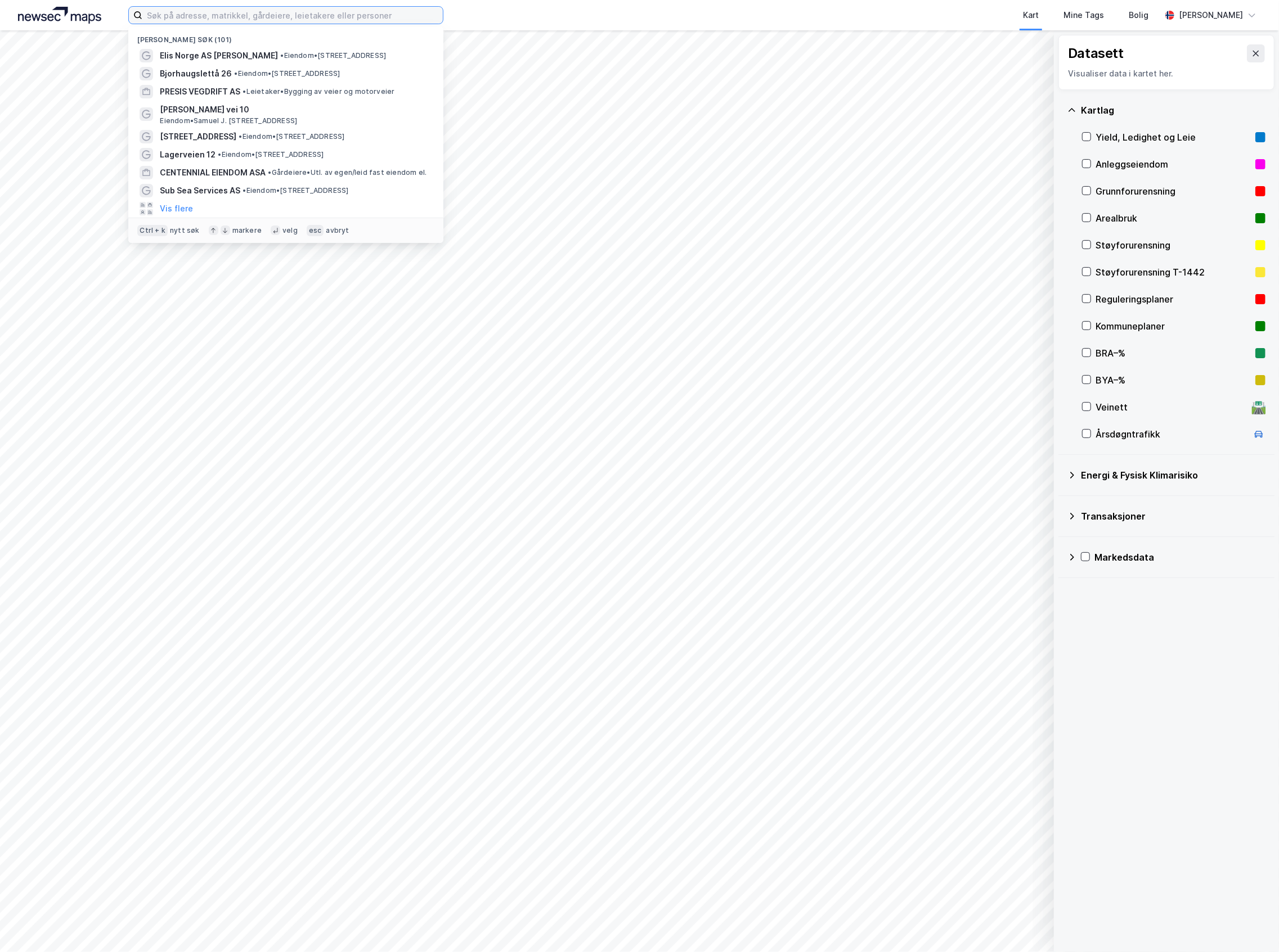
click at [327, 7] on input at bounding box center [293, 15] width 300 height 17
type input "harveland eiendom"
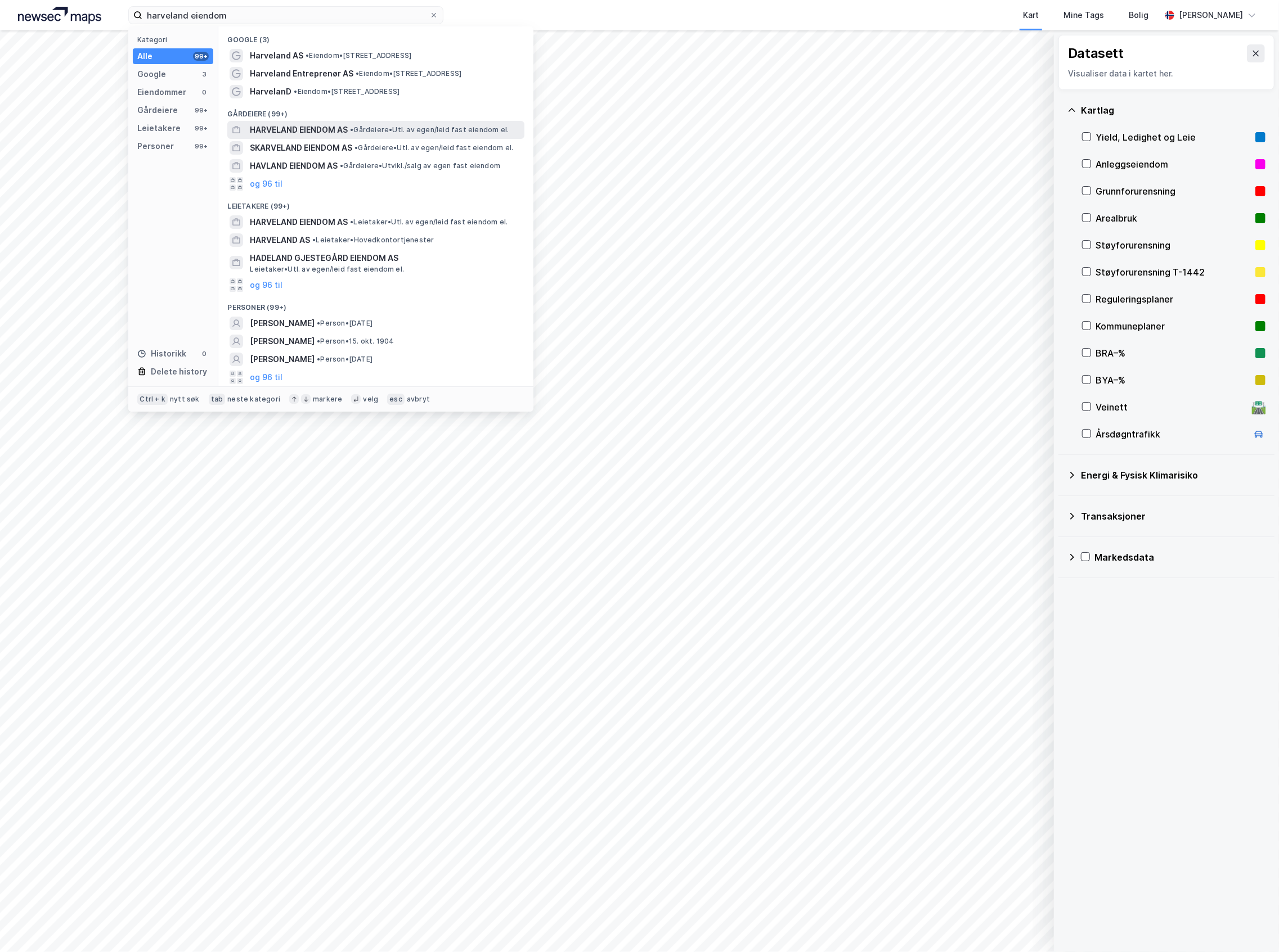
click at [347, 128] on span "HARVELAND EIENDOM AS" at bounding box center [298, 130] width 98 height 14
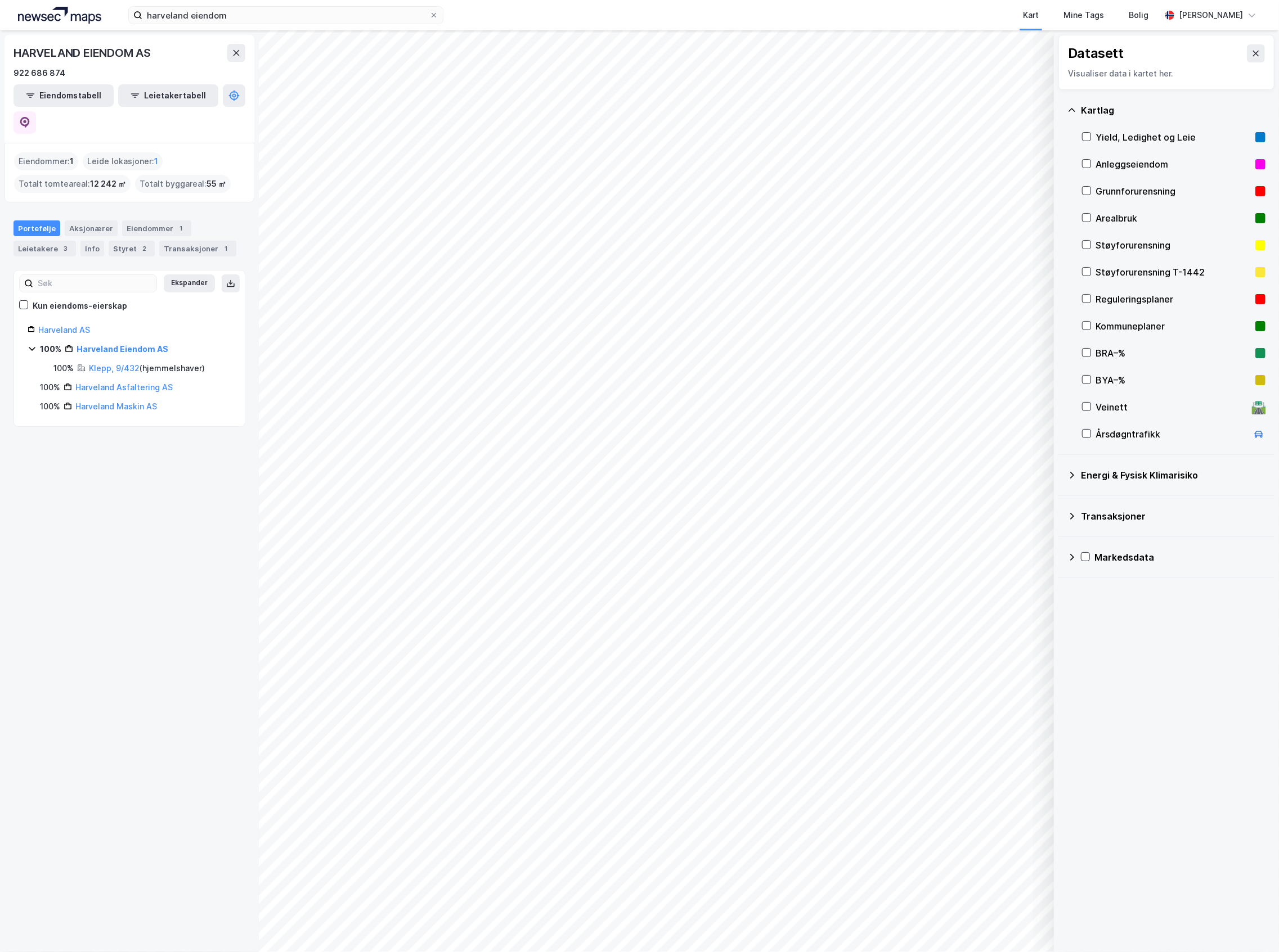
click at [1249, 64] on div "Datasett Visualiser data i kartet her." at bounding box center [1166, 62] width 216 height 55
click at [1253, 54] on icon at bounding box center [1255, 53] width 6 height 6
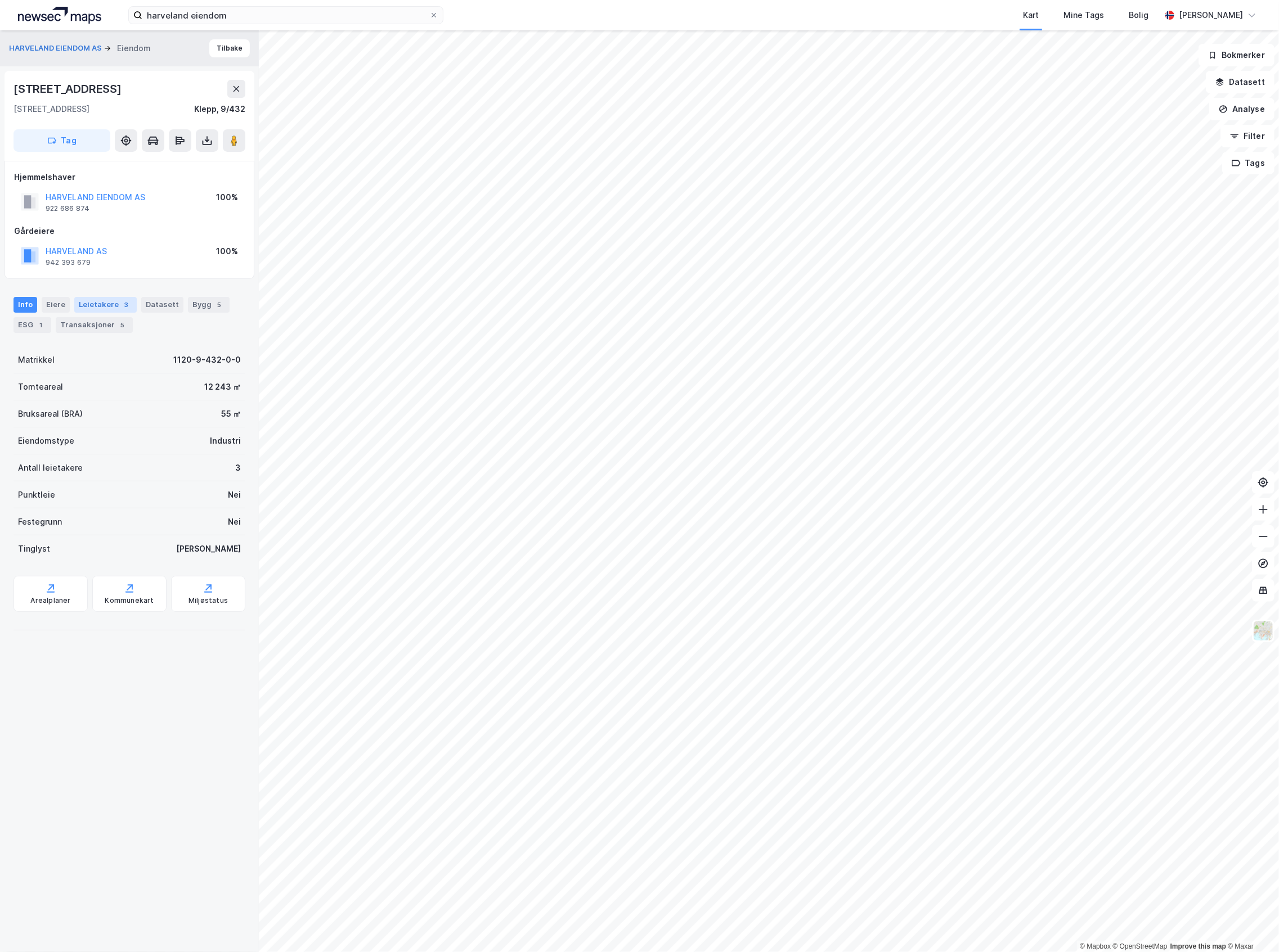
click at [83, 311] on div "Leietakere 3" at bounding box center [105, 304] width 62 height 16
